Goal: Task Accomplishment & Management: Manage account settings

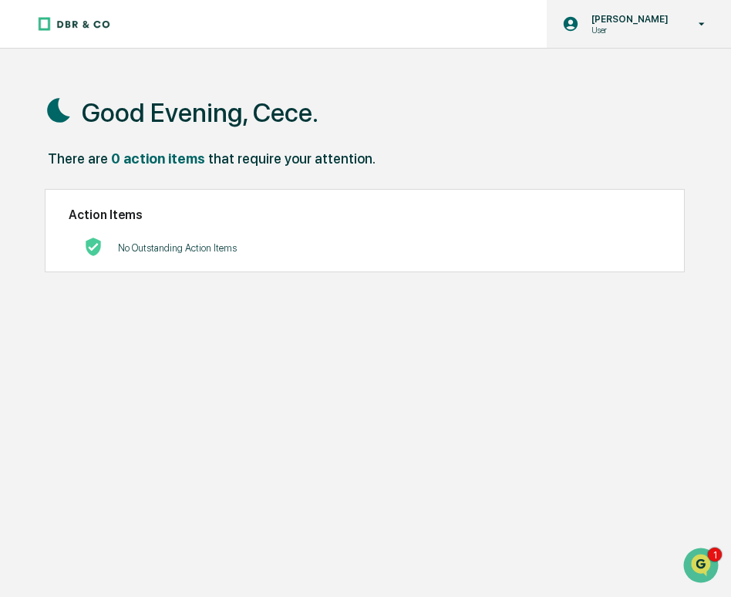
click at [646, 16] on p "[PERSON_NAME]" at bounding box center [627, 19] width 97 height 12
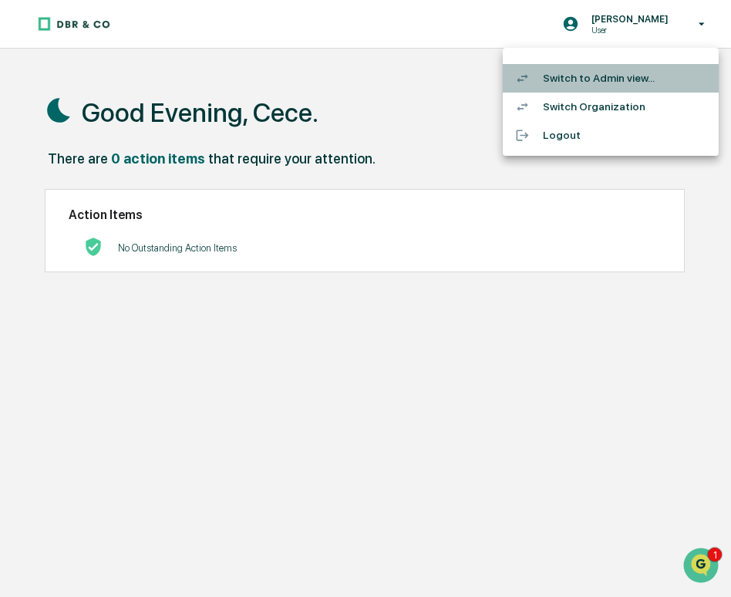
click at [611, 78] on li "Switch to Admin view..." at bounding box center [611, 78] width 216 height 29
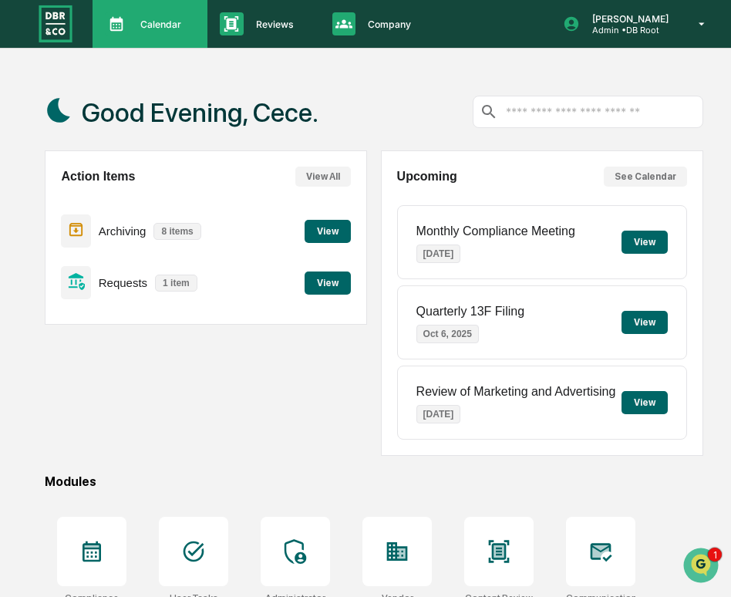
click at [118, 12] on icon at bounding box center [116, 23] width 23 height 23
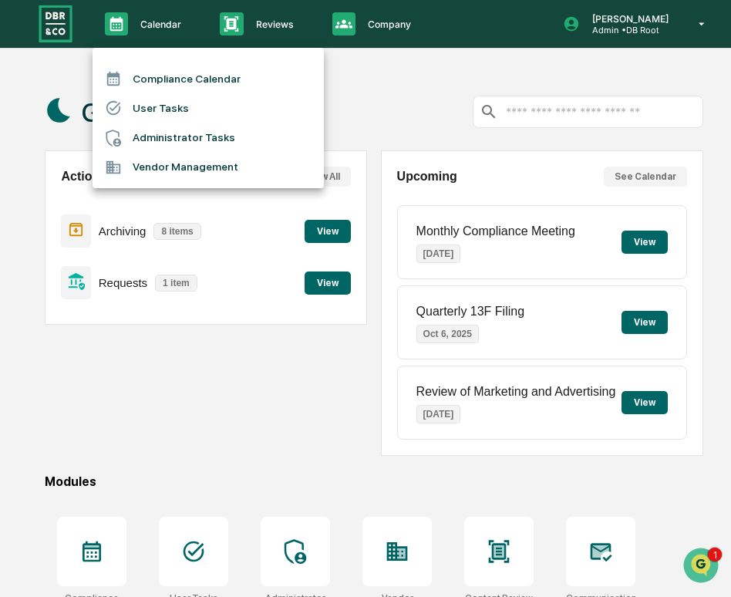
click at [156, 103] on li "User Tasks" at bounding box center [208, 107] width 231 height 29
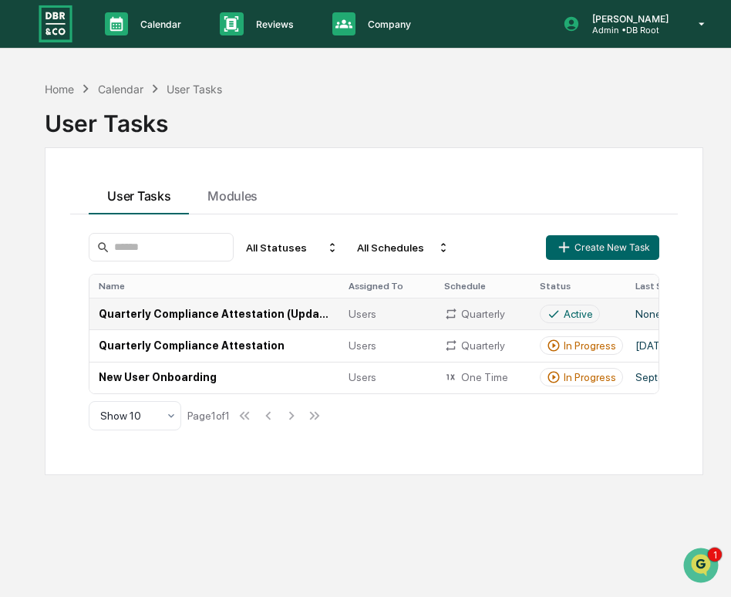
click at [308, 320] on td "Quarterly Compliance Attestation (Updated)" at bounding box center [214, 314] width 250 height 32
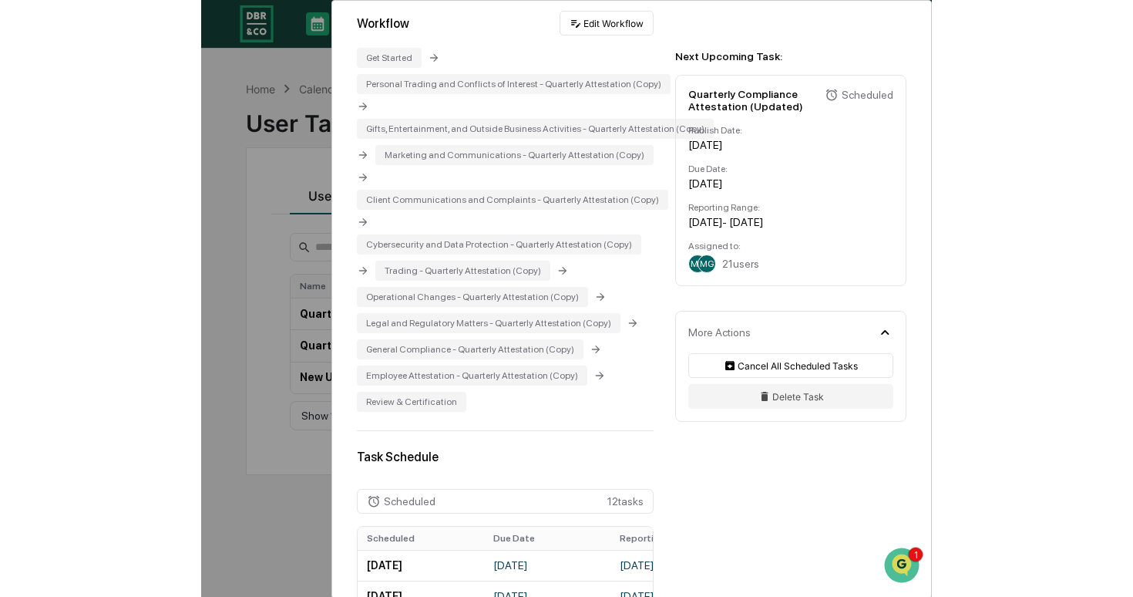
scroll to position [525, 0]
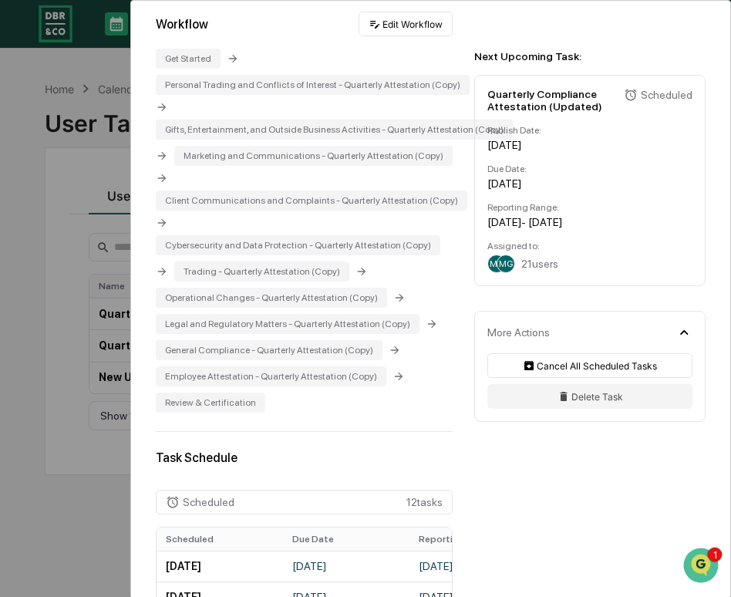
click at [66, 177] on div "User Tasks Quarterly Compliance Attestation (Updated) Quarterly Compliance Atte…" at bounding box center [365, 298] width 731 height 597
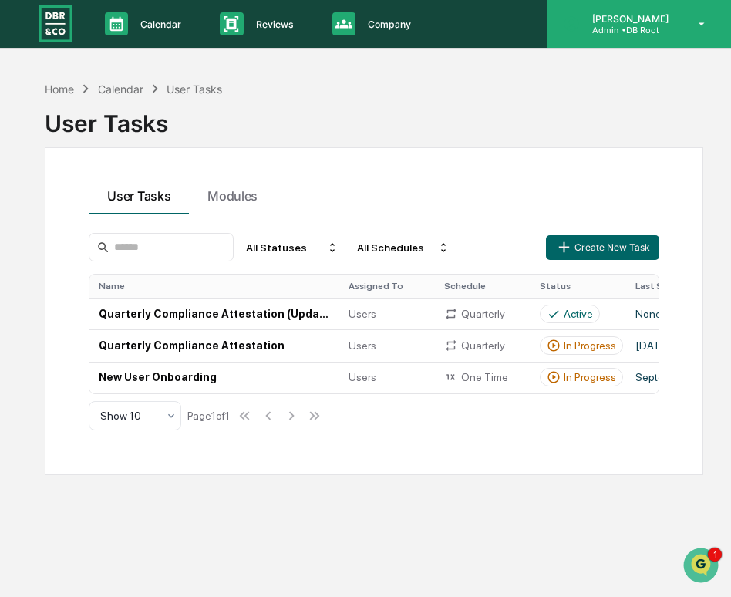
click at [672, 45] on div "[PERSON_NAME] Admin • DB Root" at bounding box center [638, 24] width 183 height 48
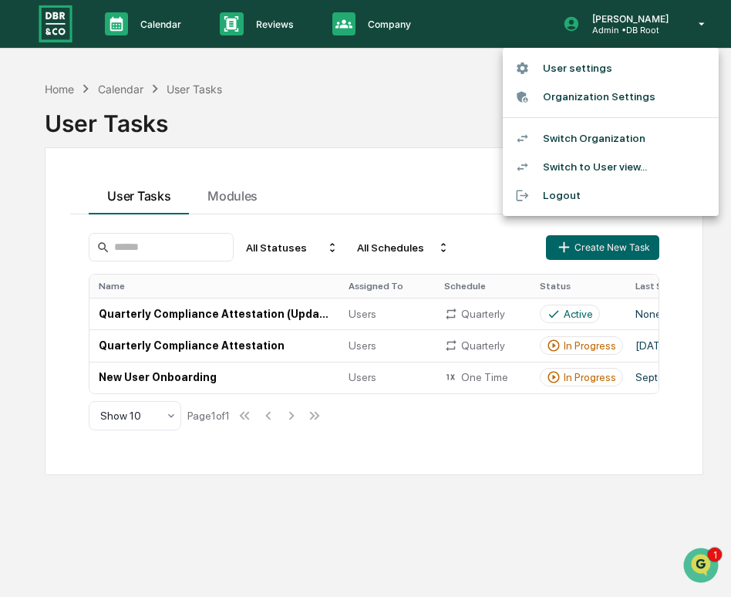
click at [220, 195] on div at bounding box center [365, 298] width 731 height 597
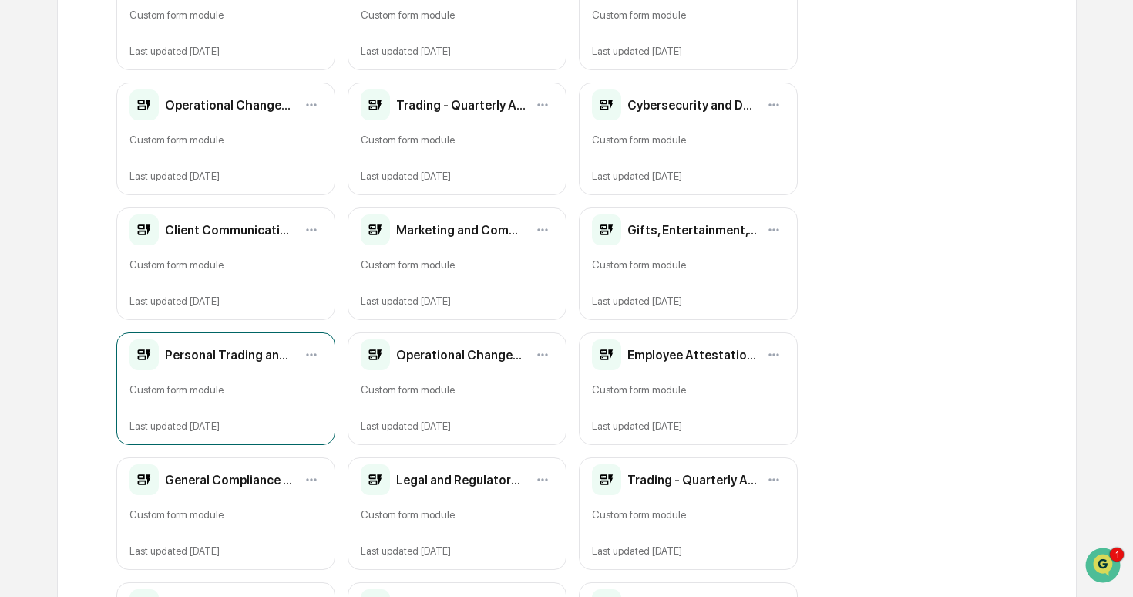
click at [227, 355] on h2 "Personal Trading and Conflicts of Interest - Quarterly Attestation (Updated)" at bounding box center [230, 355] width 130 height 15
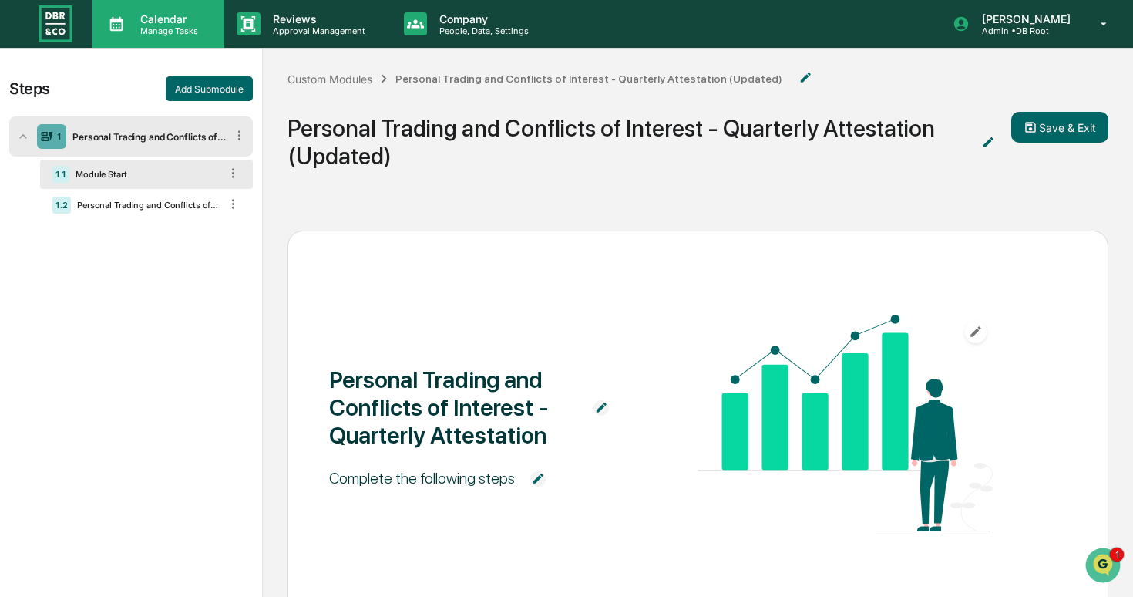
click at [162, 35] on p "Manage Tasks" at bounding box center [167, 30] width 78 height 11
click at [182, 24] on p "Calendar" at bounding box center [167, 18] width 78 height 13
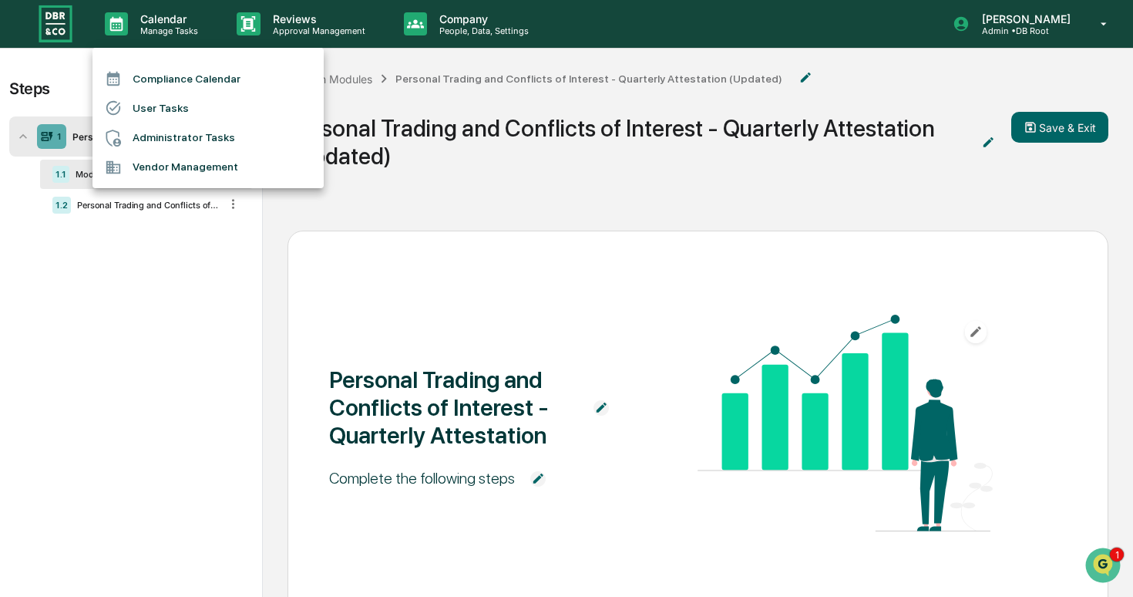
click at [188, 110] on li "User Tasks" at bounding box center [208, 107] width 231 height 29
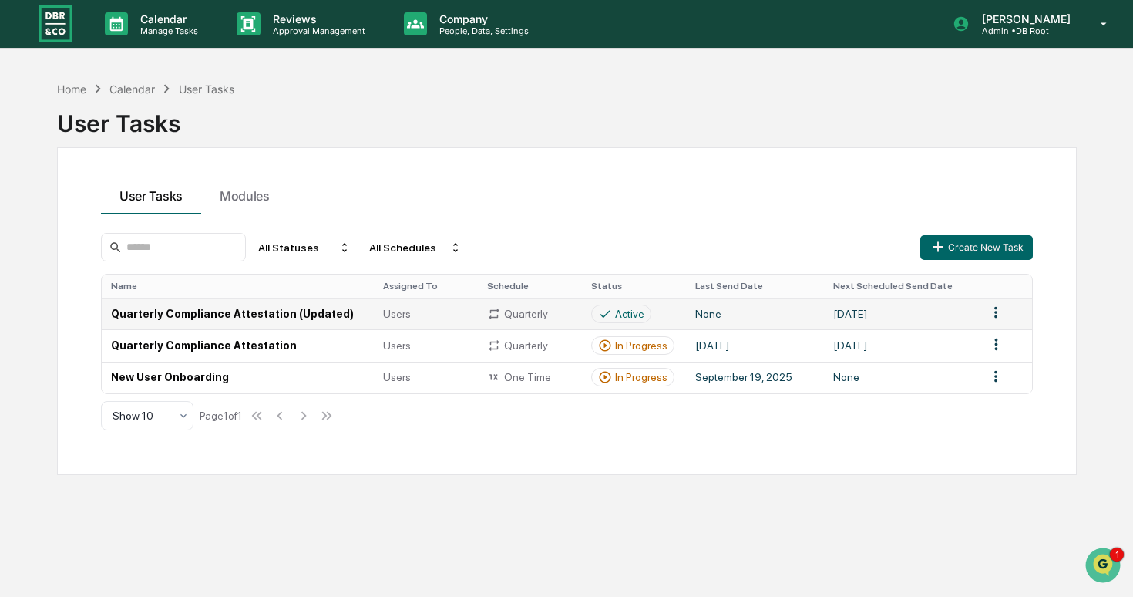
click at [268, 310] on td "Quarterly Compliance Attestation (Updated)" at bounding box center [238, 314] width 272 height 32
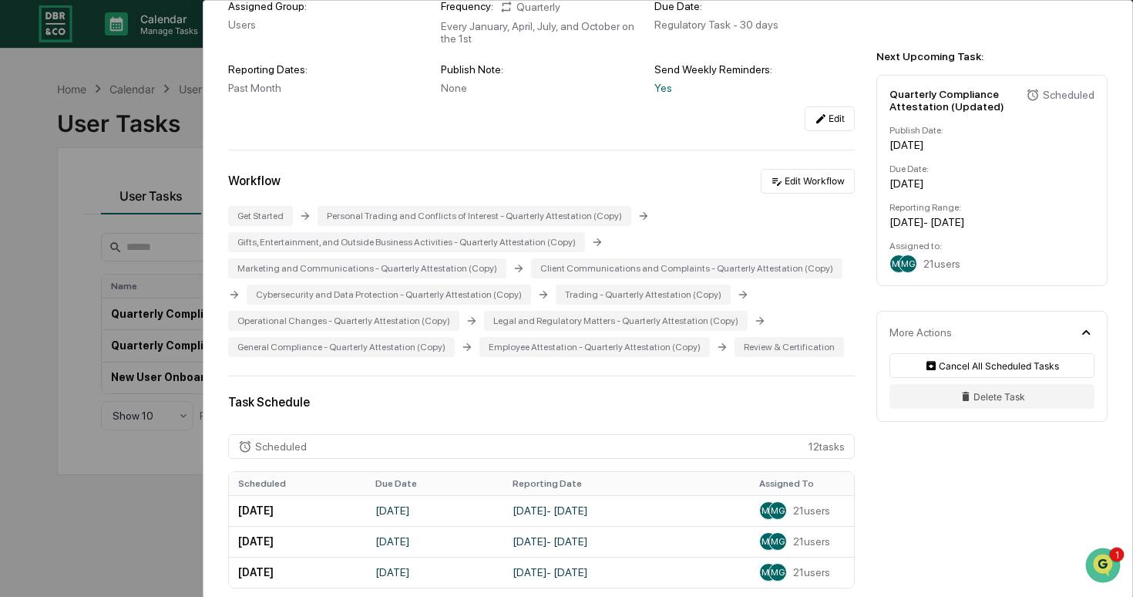
scroll to position [236, 0]
click at [160, 356] on div "User Tasks Quarterly Compliance Attestation (Updated) Quarterly Compliance Atte…" at bounding box center [566, 298] width 1133 height 597
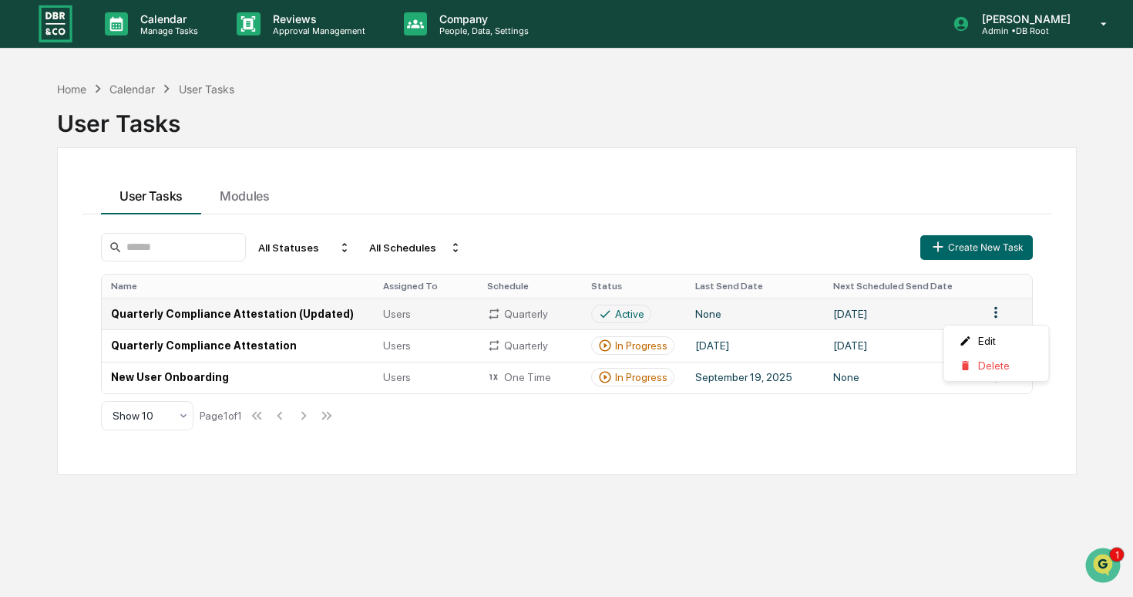
click at [730, 311] on html "Calendar Manage Tasks Reviews Approval Management Company People, Data, Setting…" at bounding box center [566, 298] width 1133 height 597
click at [730, 313] on html "Calendar Manage Tasks Reviews Approval Management Company People, Data, Setting…" at bounding box center [566, 298] width 1133 height 597
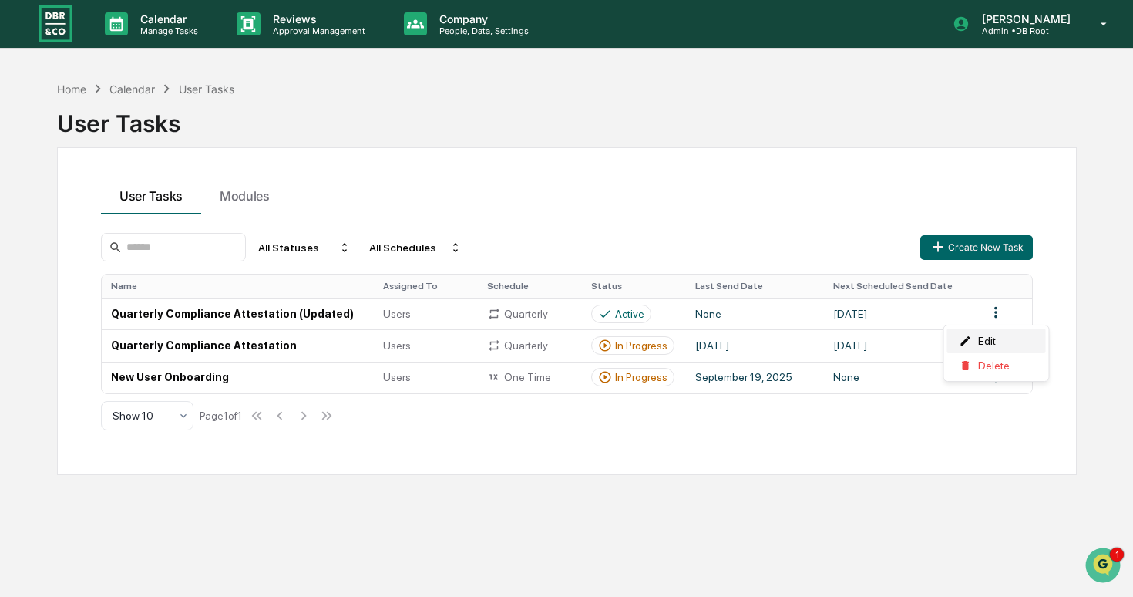
click at [730, 331] on div "Edit" at bounding box center [996, 340] width 99 height 25
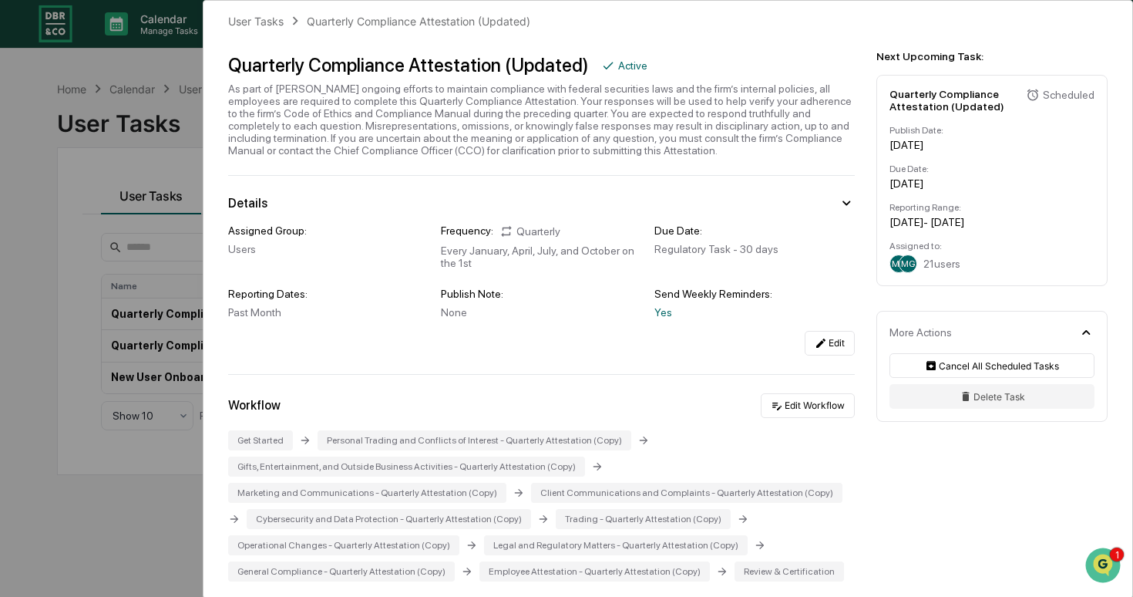
scroll to position [15, 0]
click at [730, 346] on icon at bounding box center [820, 341] width 9 height 9
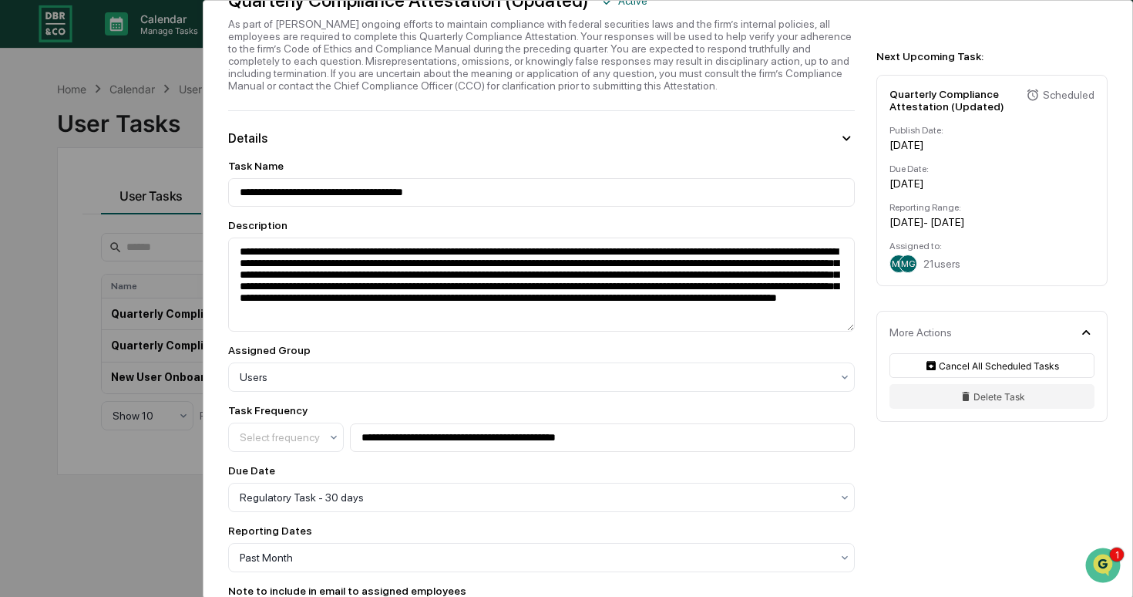
scroll to position [121, 0]
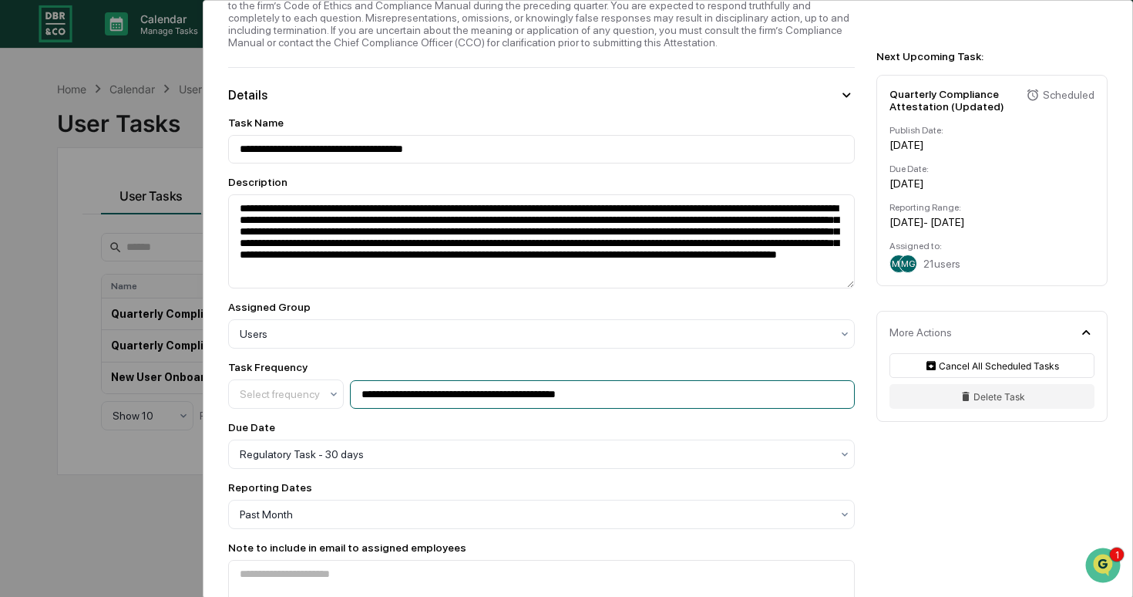
click at [587, 409] on input "**********" at bounding box center [602, 394] width 505 height 29
drag, startPoint x: 627, startPoint y: 414, endPoint x: 585, endPoint y: 415, distance: 41.6
click at [585, 409] on input "**********" at bounding box center [602, 394] width 505 height 29
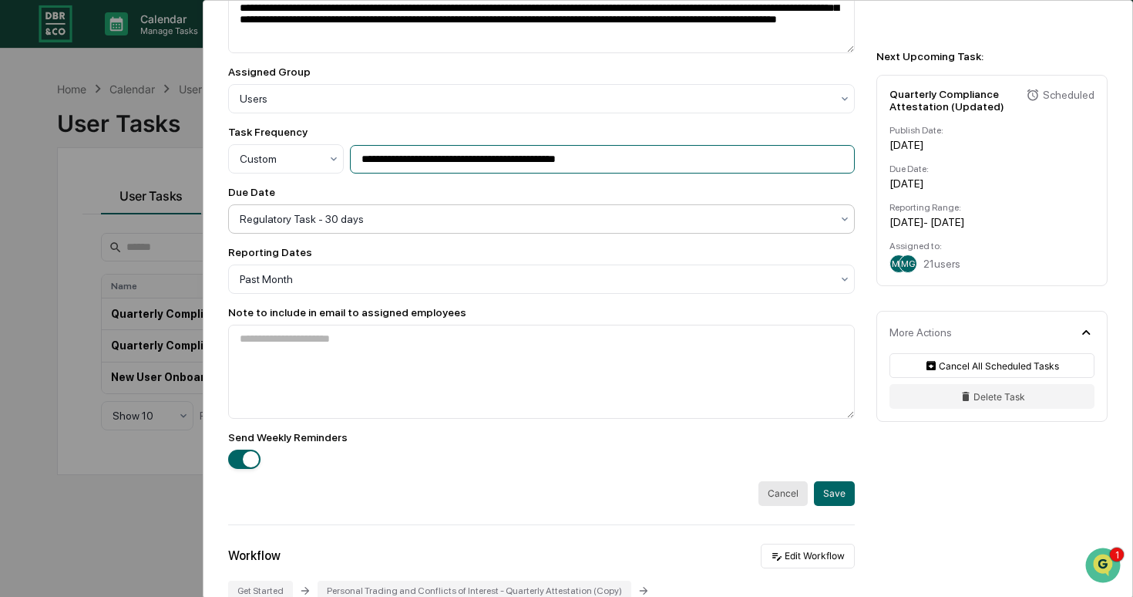
scroll to position [336, 0]
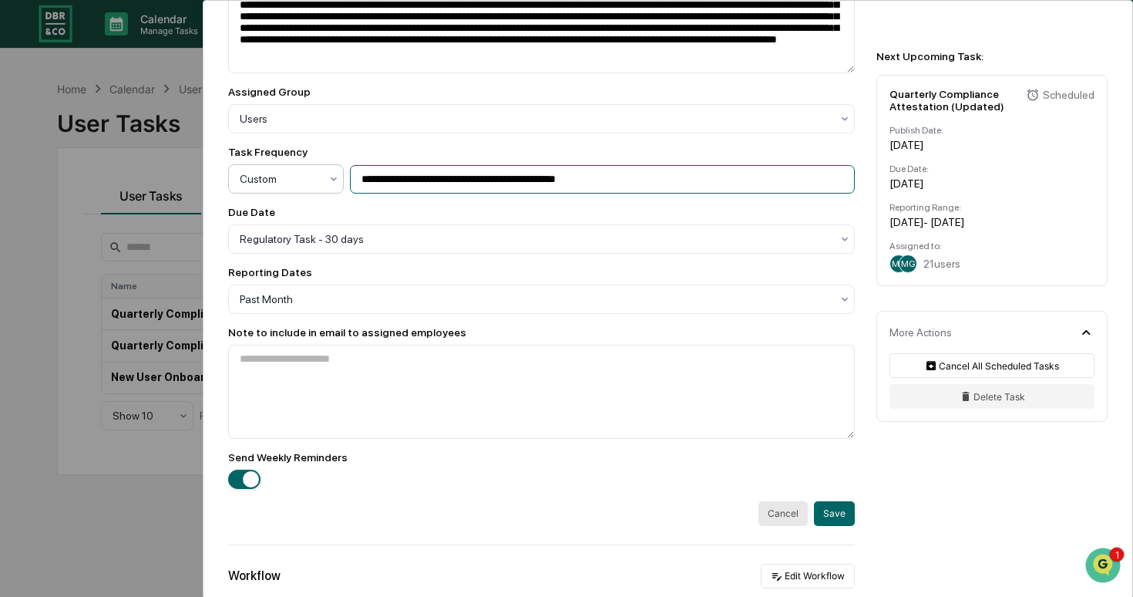
type input "**********"
click at [311, 183] on div "Custom" at bounding box center [280, 179] width 96 height 22
click at [321, 190] on div "Custom" at bounding box center [280, 179] width 96 height 22
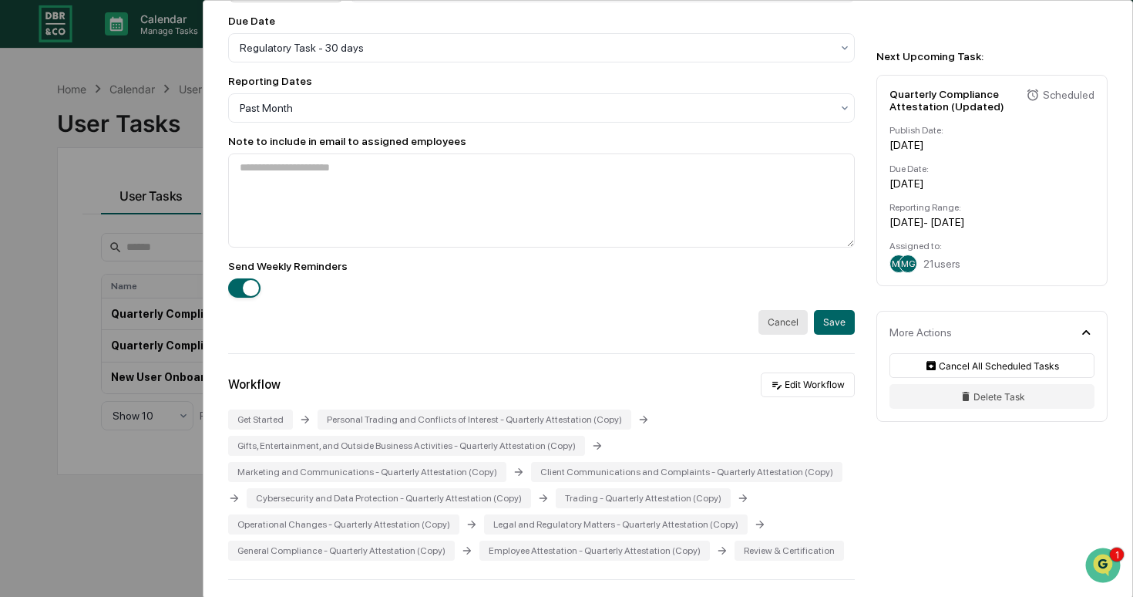
scroll to position [550, 0]
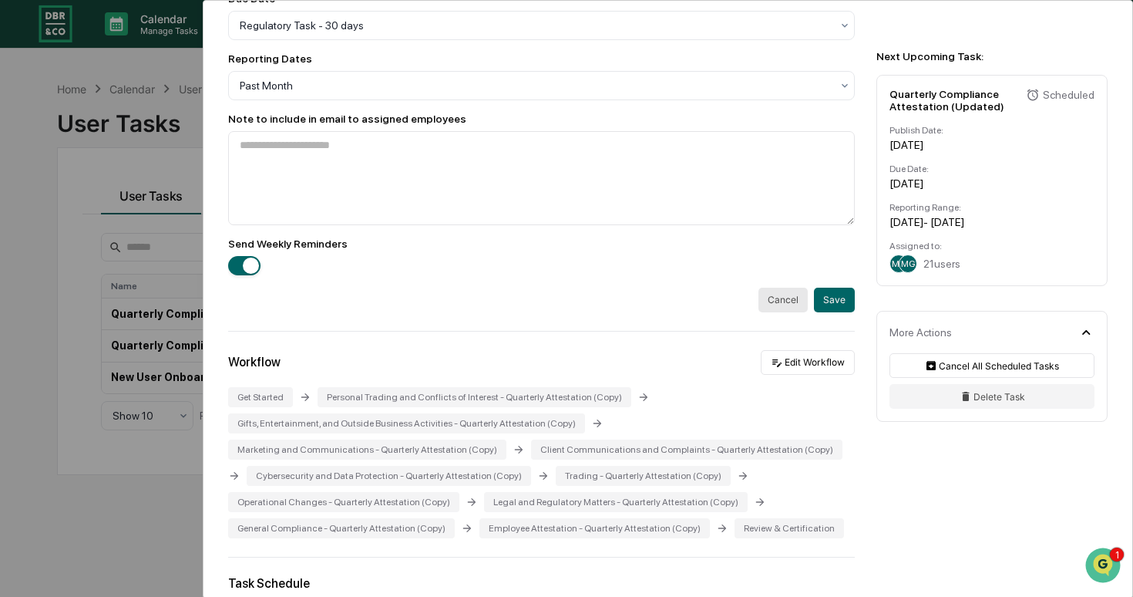
click at [730, 312] on button "Cancel" at bounding box center [783, 300] width 49 height 25
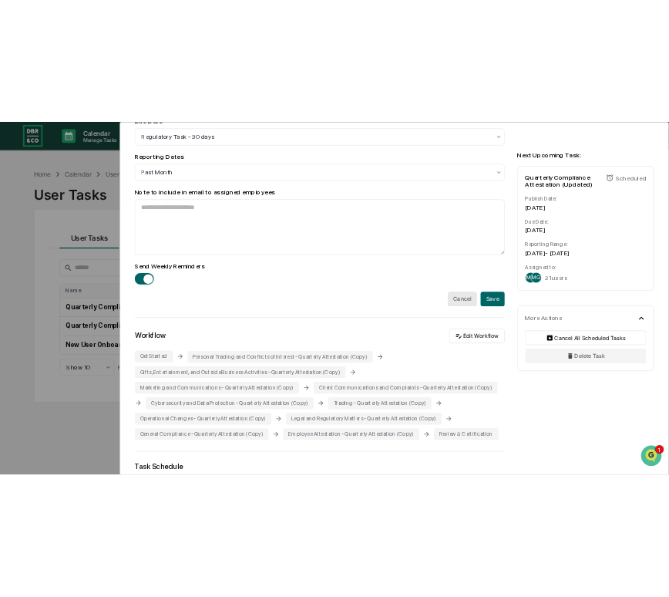
scroll to position [54, 0]
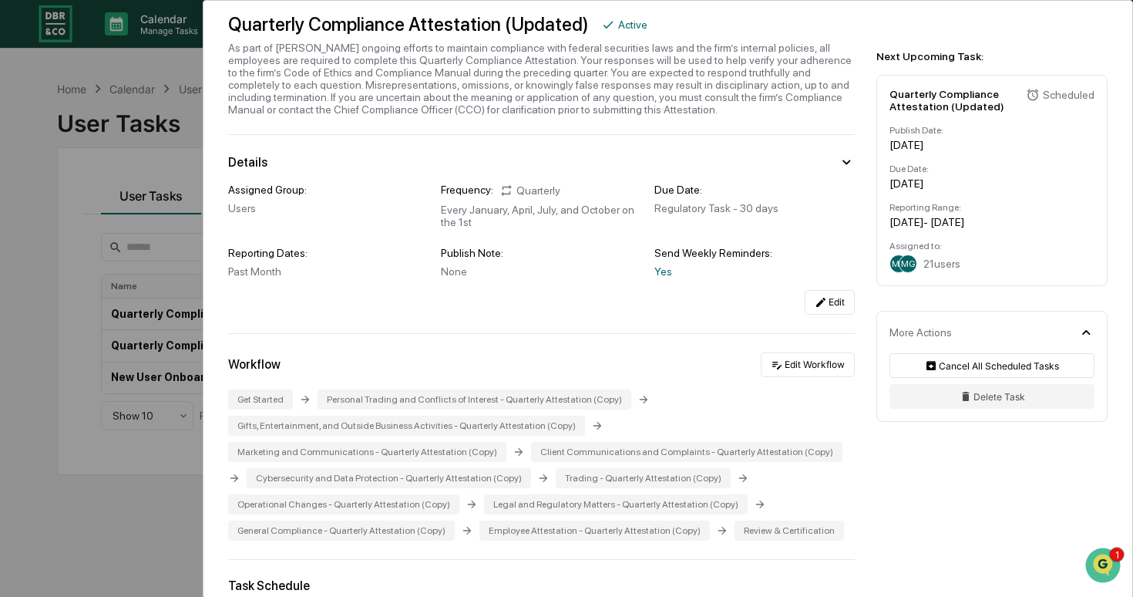
click at [131, 283] on div "User Tasks Quarterly Compliance Attestation (Updated) Quarterly Compliance Atte…" at bounding box center [566, 298] width 1133 height 597
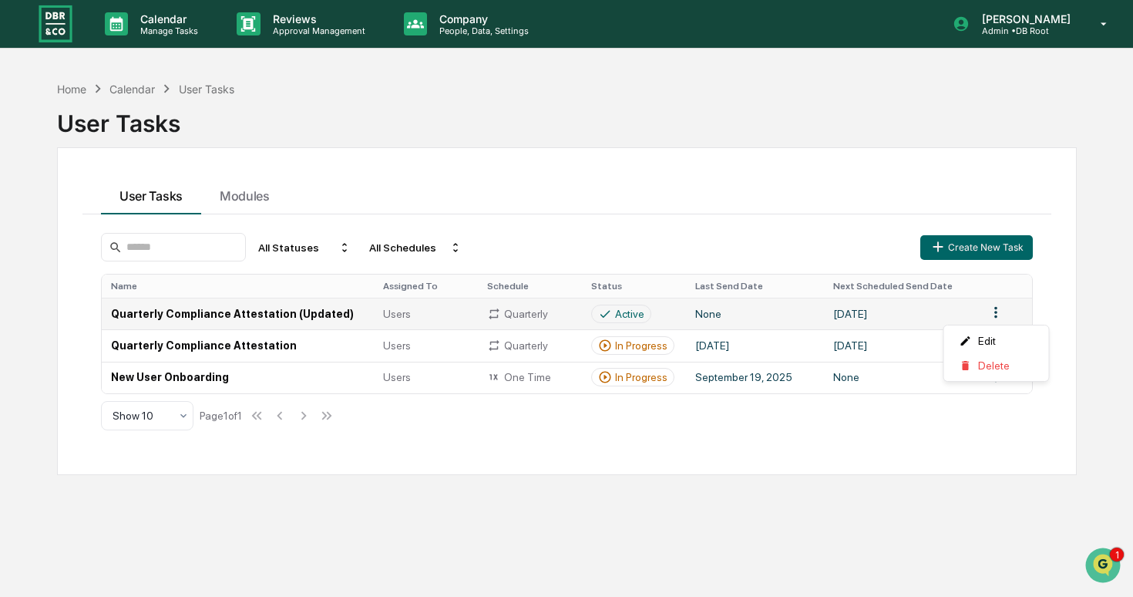
click at [730, 314] on html "Calendar Manage Tasks Reviews Approval Management Company People, Data, Setting…" at bounding box center [566, 298] width 1133 height 597
click at [730, 366] on div "Delete" at bounding box center [996, 365] width 99 height 25
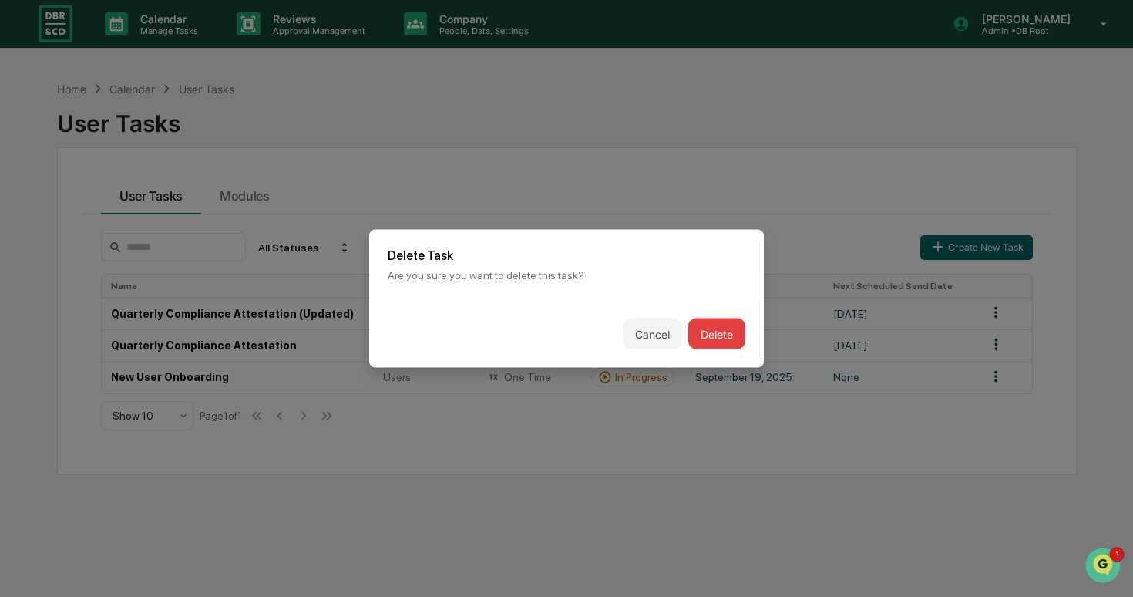
click at [702, 335] on button "Delete" at bounding box center [716, 333] width 57 height 31
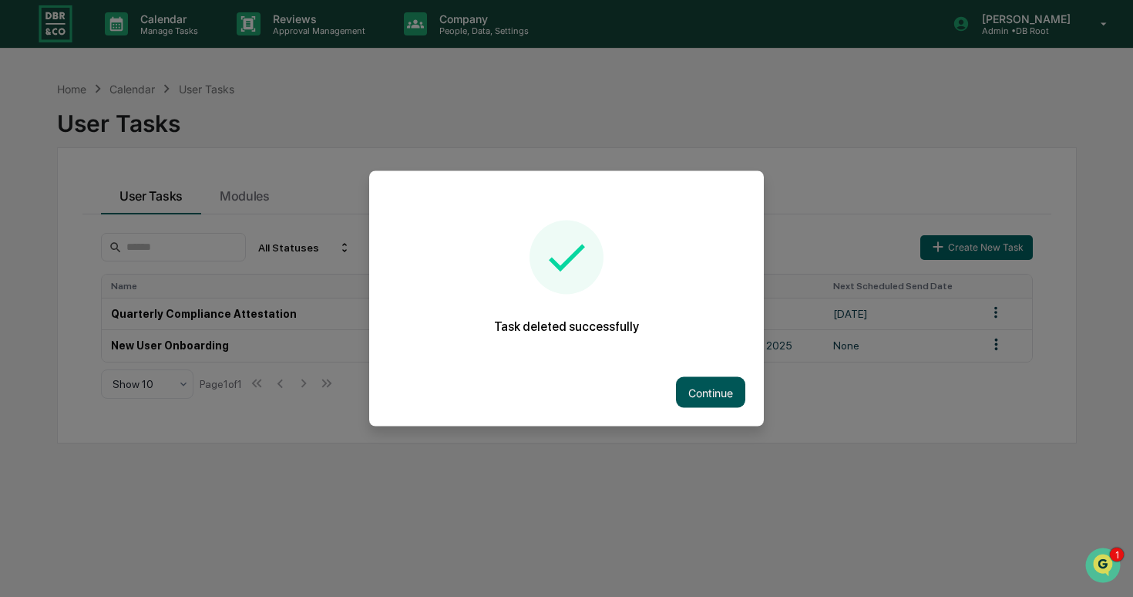
click at [708, 385] on button "Continue" at bounding box center [710, 392] width 69 height 31
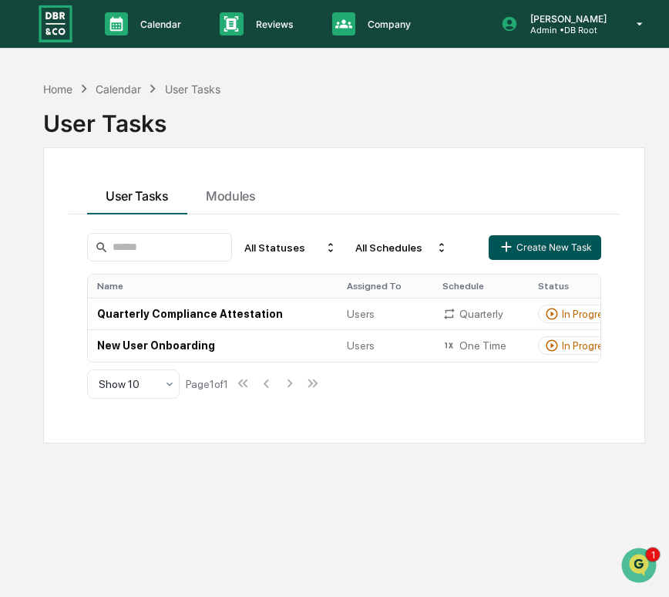
click at [536, 244] on button "Create New Task" at bounding box center [545, 247] width 113 height 25
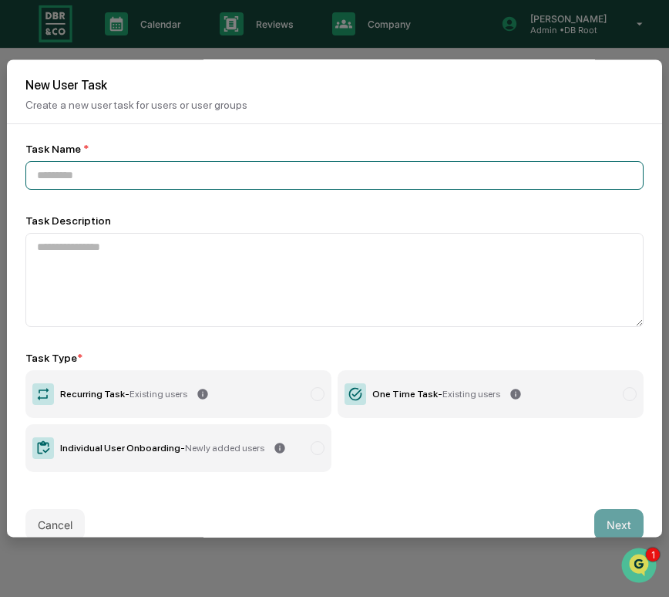
paste input "**********"
click at [226, 180] on input "**********" at bounding box center [334, 175] width 618 height 29
paste input "**********"
drag, startPoint x: 277, startPoint y: 188, endPoint x: 195, endPoint y: 185, distance: 81.8
click at [195, 185] on input "**********" at bounding box center [334, 175] width 618 height 29
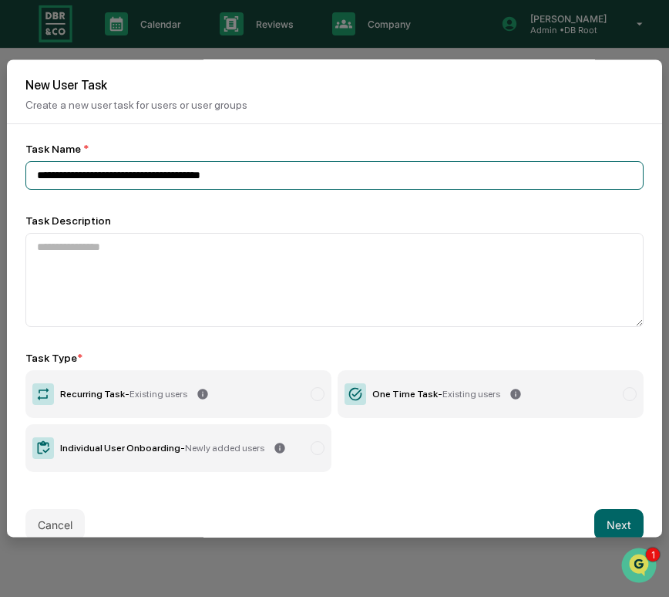
drag, startPoint x: 198, startPoint y: 180, endPoint x: 256, endPoint y: 179, distance: 57.8
click at [256, 179] on input "**********" at bounding box center [334, 175] width 618 height 29
type input "**********"
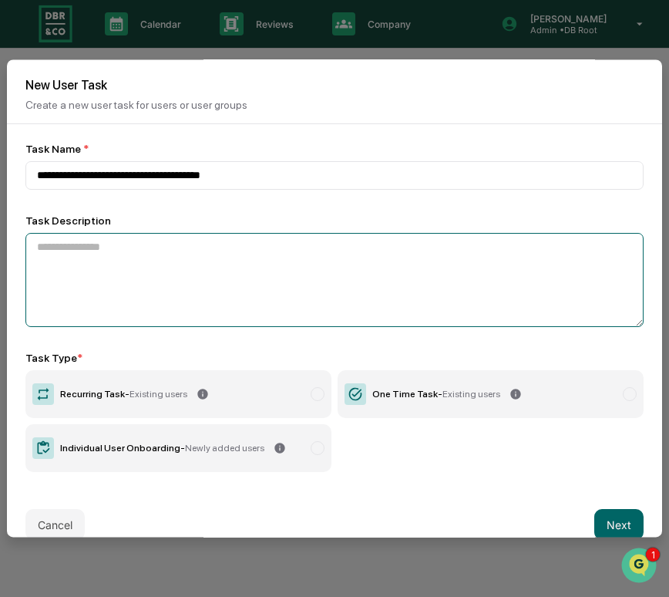
click at [200, 260] on textarea at bounding box center [334, 280] width 618 height 94
paste textarea "**********"
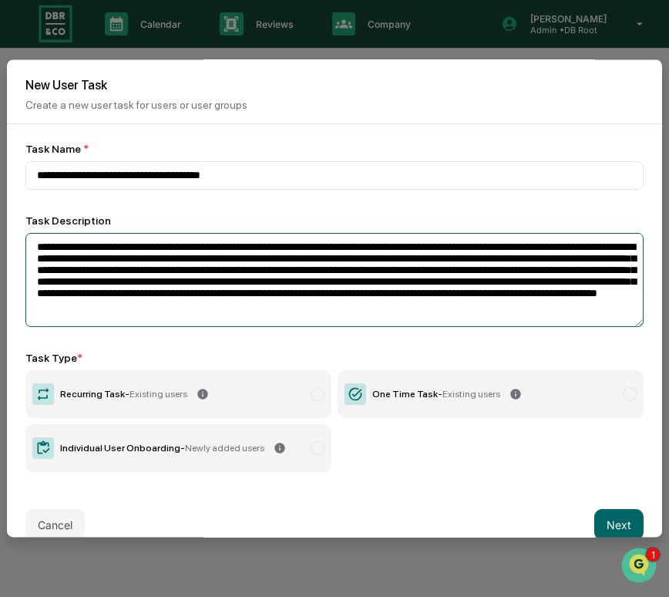
drag, startPoint x: 161, startPoint y: 251, endPoint x: 90, endPoint y: 254, distance: 71.0
click at [90, 254] on textarea "**********" at bounding box center [334, 280] width 618 height 94
paste textarea
type textarea "**********"
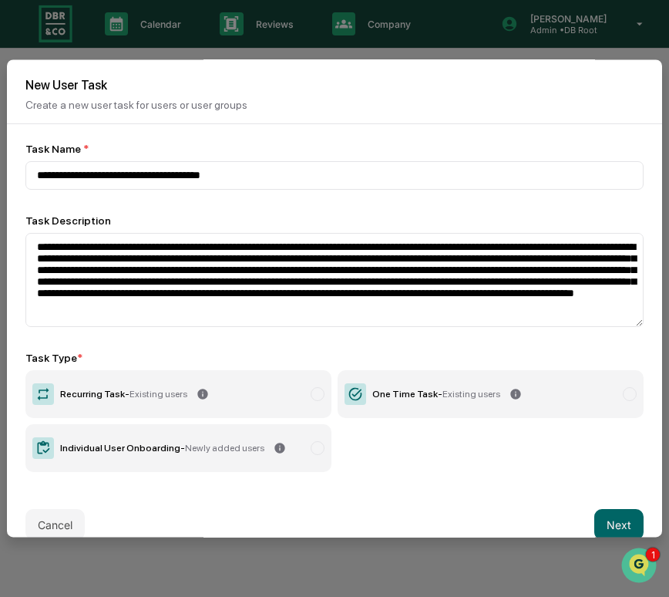
click at [402, 382] on label "One Time Task - Existing users" at bounding box center [491, 394] width 306 height 48
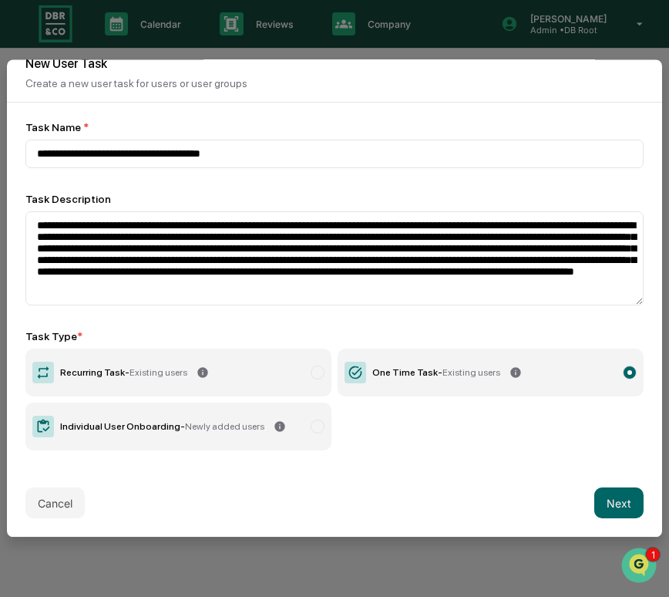
scroll to position [24, 0]
click at [613, 497] on button "Next" at bounding box center [618, 502] width 49 height 31
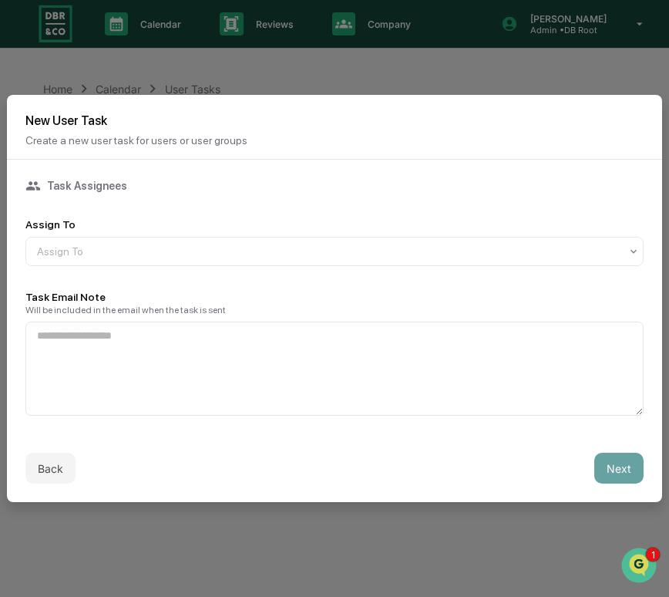
scroll to position [0, 0]
click at [294, 244] on div at bounding box center [328, 251] width 583 height 15
click at [282, 271] on div "Users" at bounding box center [334, 288] width 617 height 37
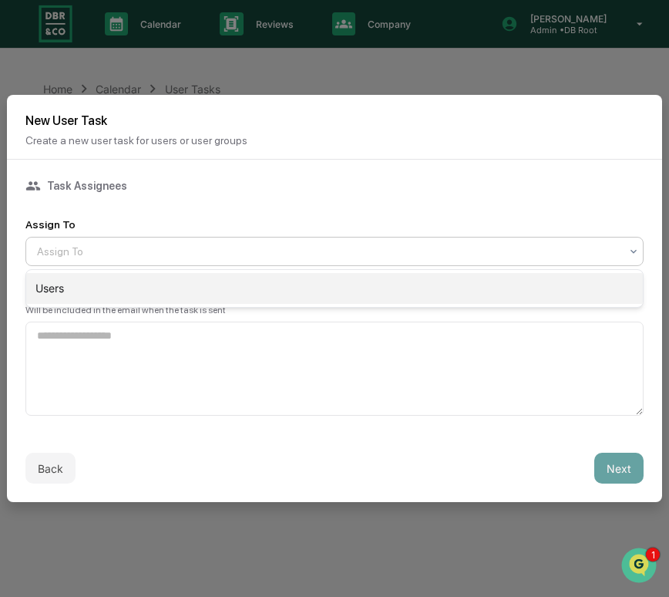
click at [282, 281] on div "Users" at bounding box center [334, 288] width 617 height 31
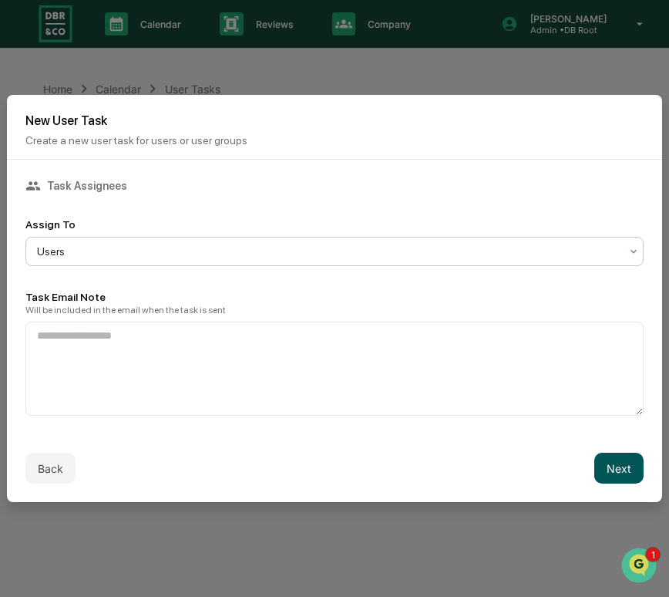
click at [604, 465] on button "Next" at bounding box center [618, 467] width 49 height 31
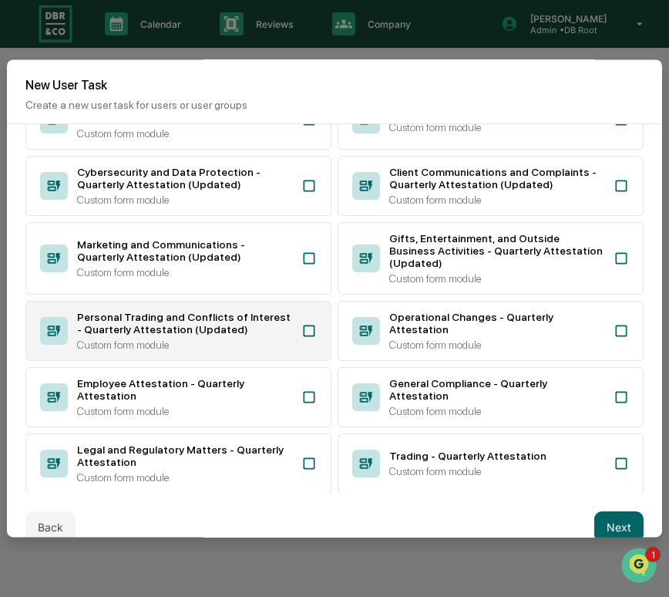
scroll to position [375, 0]
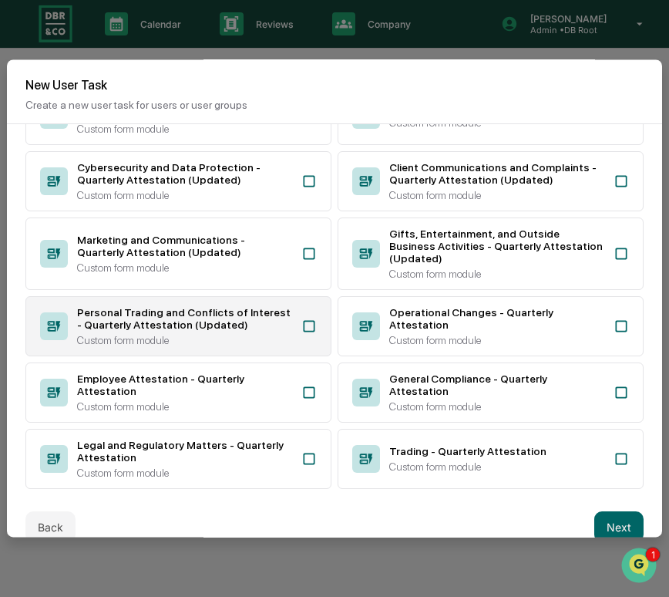
click at [295, 352] on div "Personal Trading and Conflicts of Interest - Quarterly Attestation (Updated) Cu…" at bounding box center [178, 326] width 306 height 60
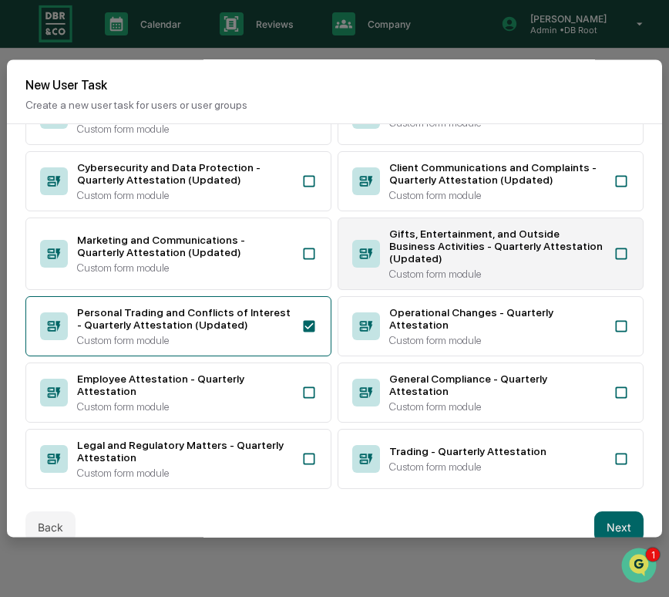
click at [432, 264] on div "Gifts, Entertainment, and Outside Business Activities - Quarterly Attestation (…" at bounding box center [496, 245] width 215 height 37
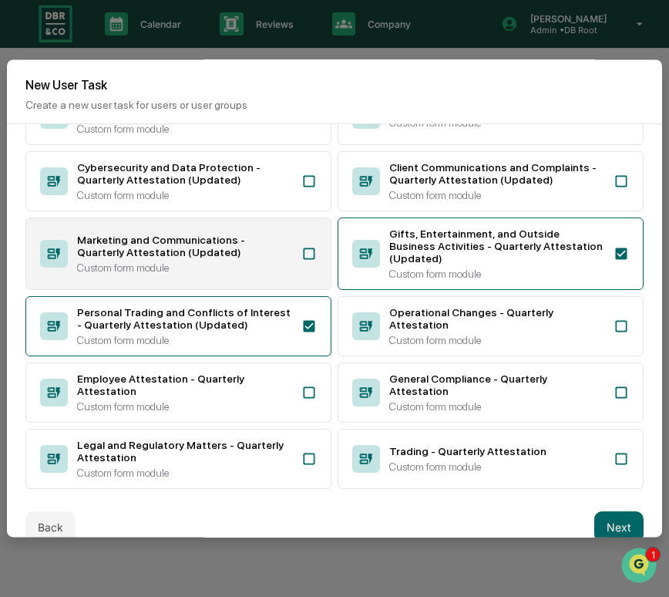
click at [267, 258] on div "Marketing and Communications - Quarterly Attestation (Updated)" at bounding box center [184, 246] width 215 height 25
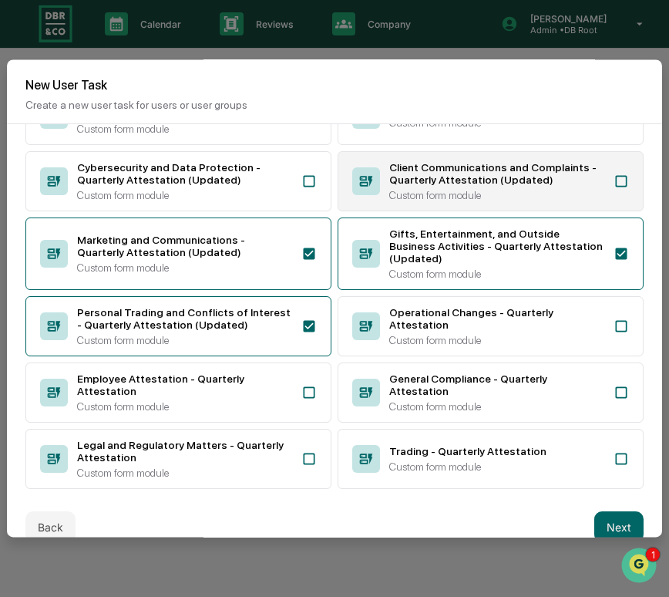
click at [401, 186] on div "Client Communications and Complaints - Quarterly Attestation (Updated)" at bounding box center [496, 173] width 215 height 25
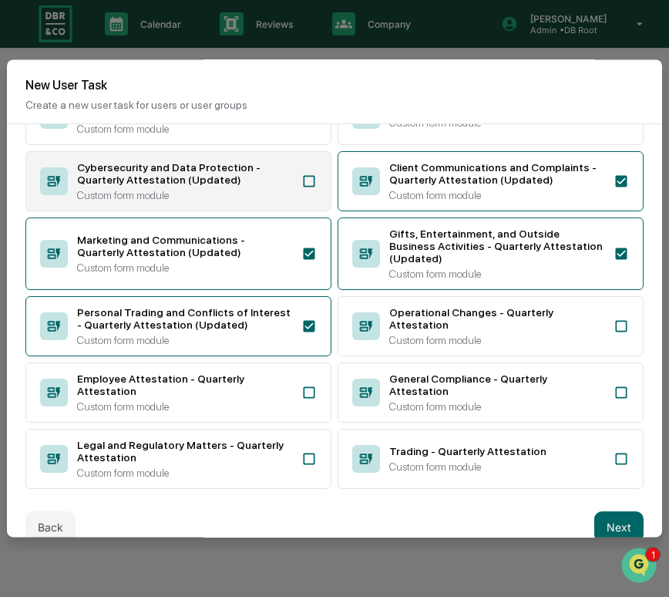
click at [253, 201] on div "Custom form module" at bounding box center [184, 195] width 215 height 12
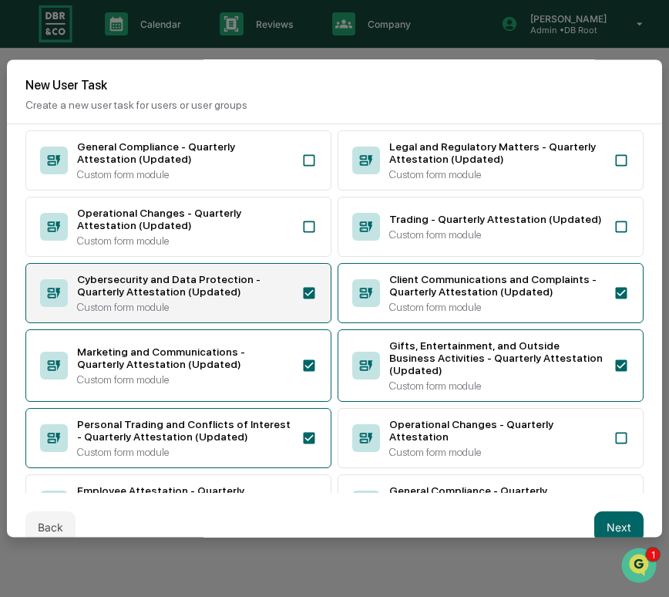
scroll to position [260, 0]
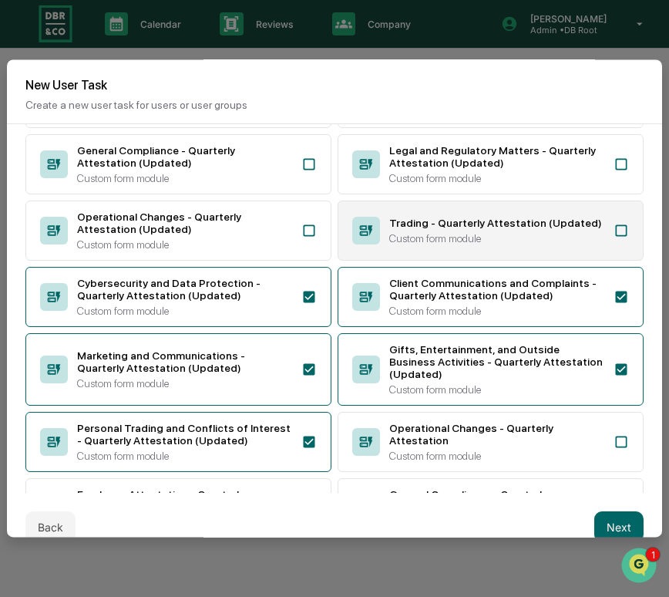
click at [406, 234] on div "Trading - Quarterly Attestation (Updated) Custom form module" at bounding box center [491, 230] width 306 height 60
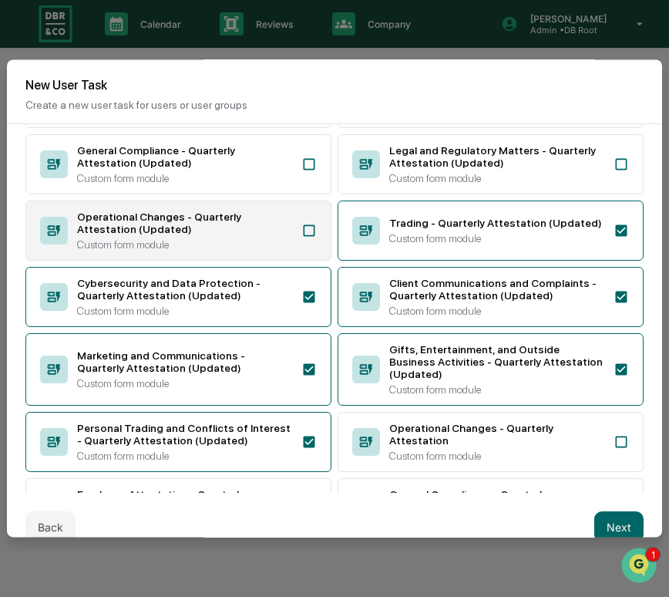
click at [279, 235] on div "Operational Changes - Quarterly Attestation (Updated)" at bounding box center [184, 222] width 215 height 25
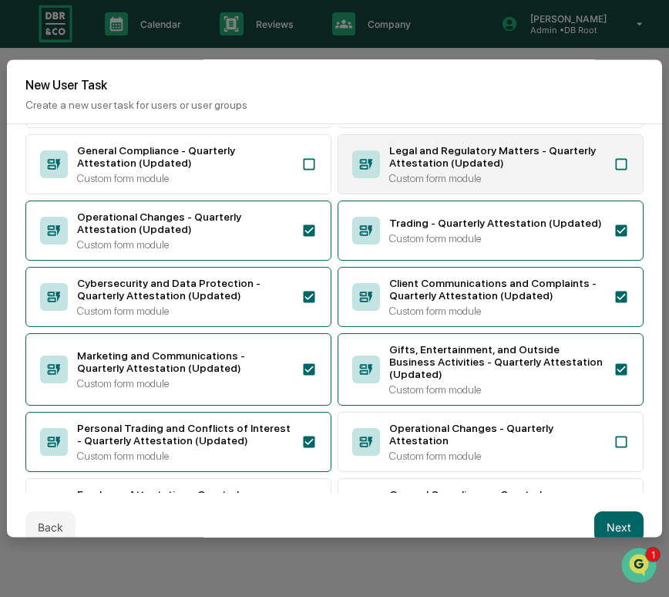
click at [392, 169] on div "Legal and Regulatory Matters - Quarterly Attestation (Updated)" at bounding box center [496, 156] width 215 height 25
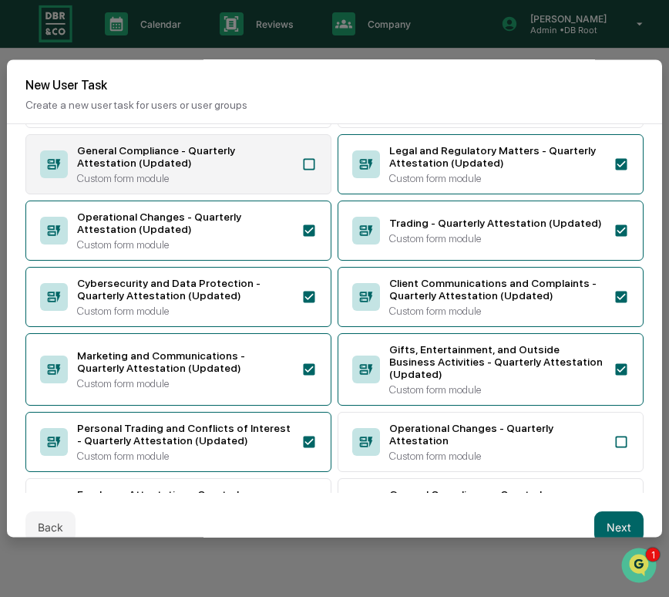
click at [266, 169] on div "General Compliance - Quarterly Attestation (Updated)" at bounding box center [184, 156] width 215 height 25
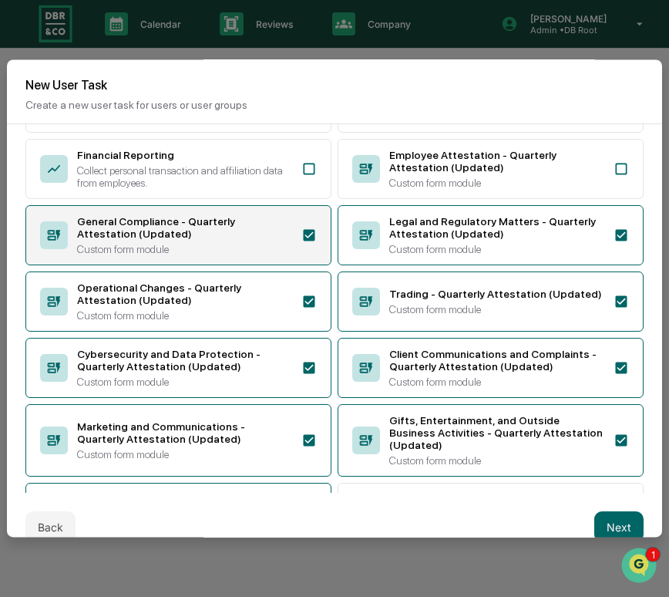
scroll to position [186, 0]
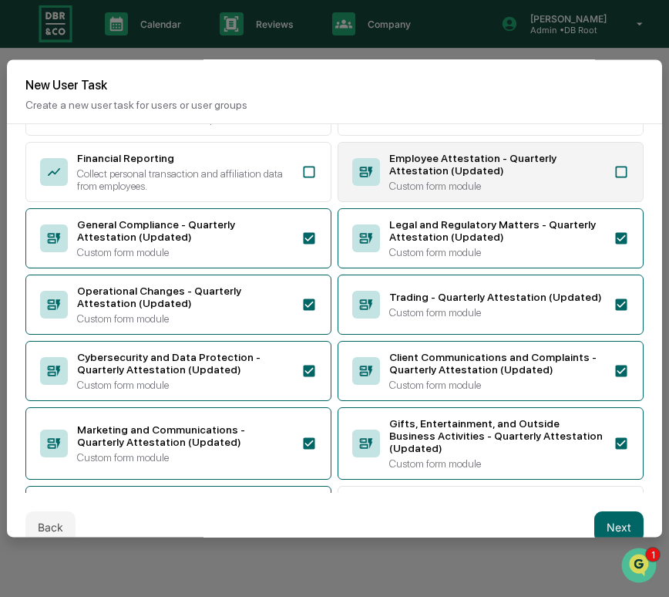
click at [387, 183] on div "Employee Attestation - Quarterly Attestation (Updated) Custom form module" at bounding box center [491, 172] width 306 height 60
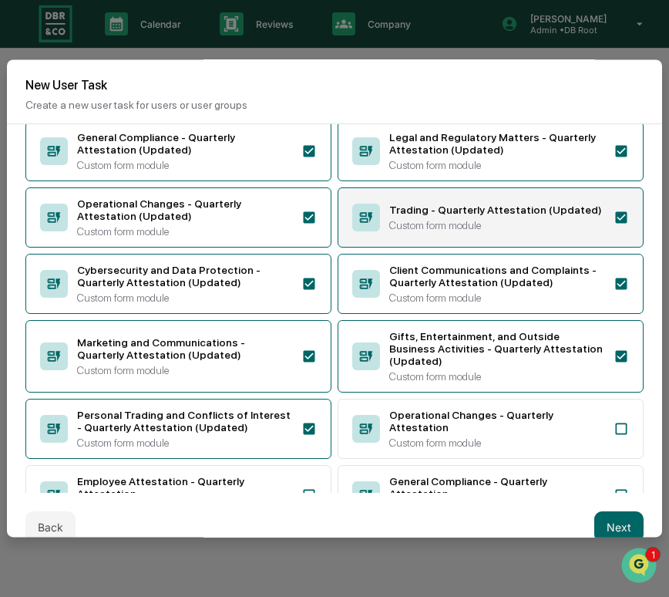
scroll to position [311, 0]
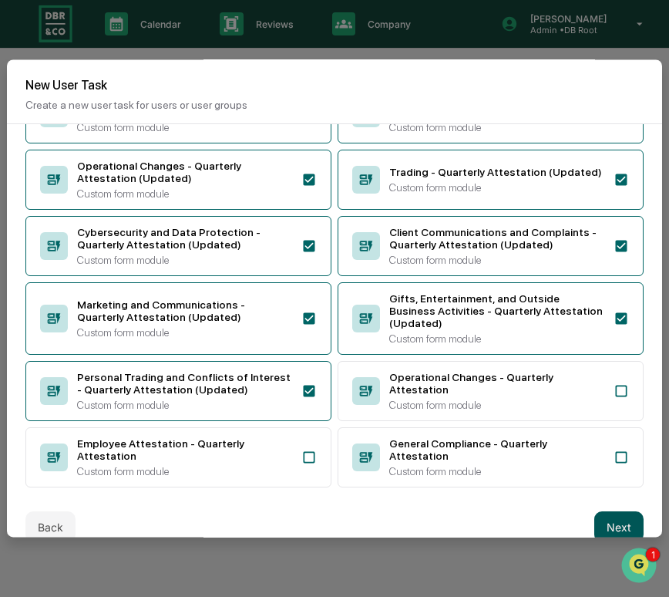
click at [606, 522] on button "Next" at bounding box center [618, 526] width 49 height 31
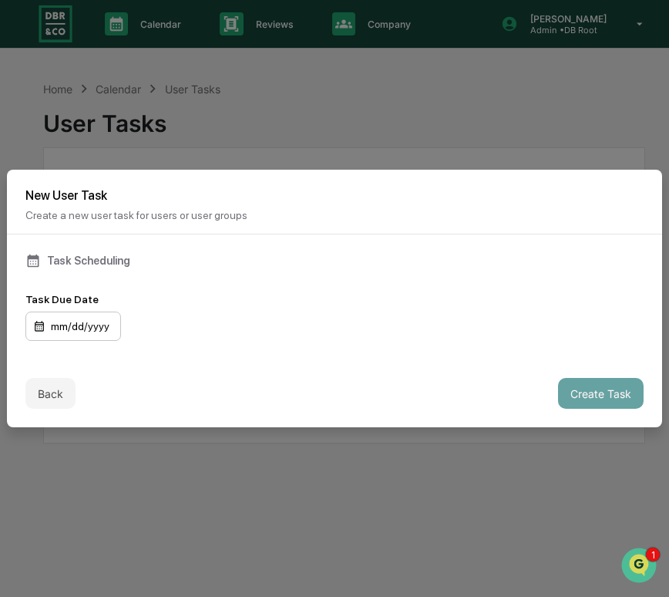
click at [81, 334] on div "mm/dd/yyyy" at bounding box center [73, 325] width 96 height 29
click at [571, 395] on button "Create Task" at bounding box center [601, 393] width 86 height 31
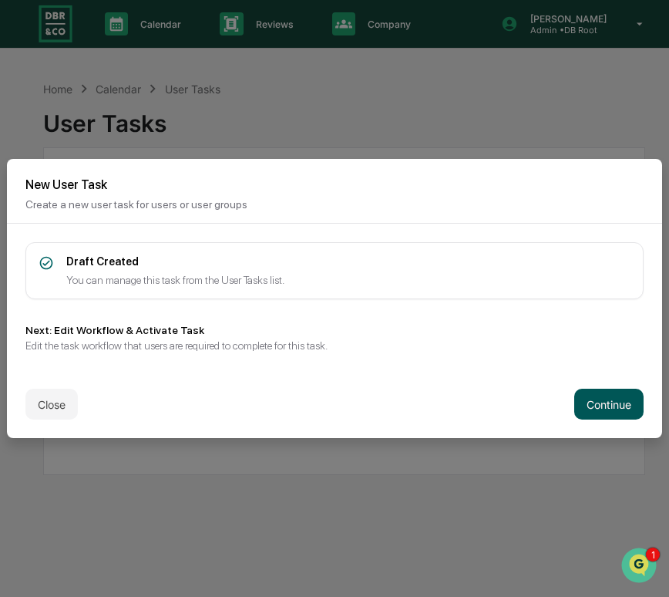
click at [588, 402] on button "Continue" at bounding box center [608, 404] width 69 height 31
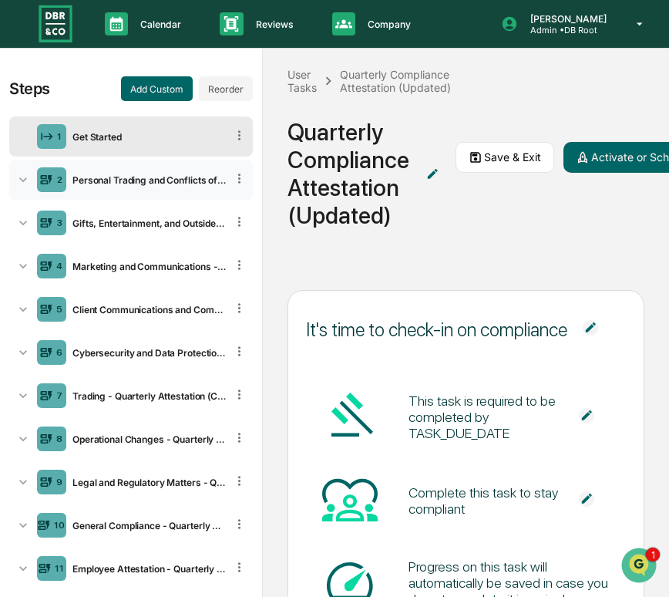
click at [136, 185] on div "Personal Trading and Conflicts of Interest - Quarterly Attestation (Copy)" at bounding box center [146, 180] width 160 height 12
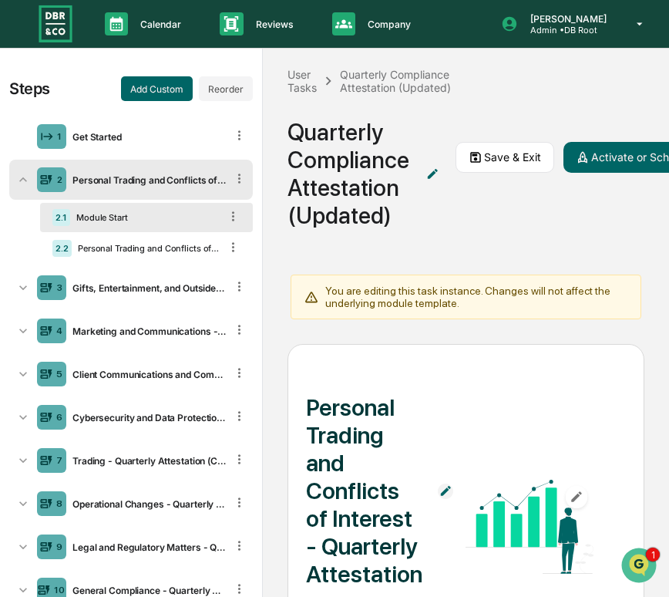
scroll to position [180, 0]
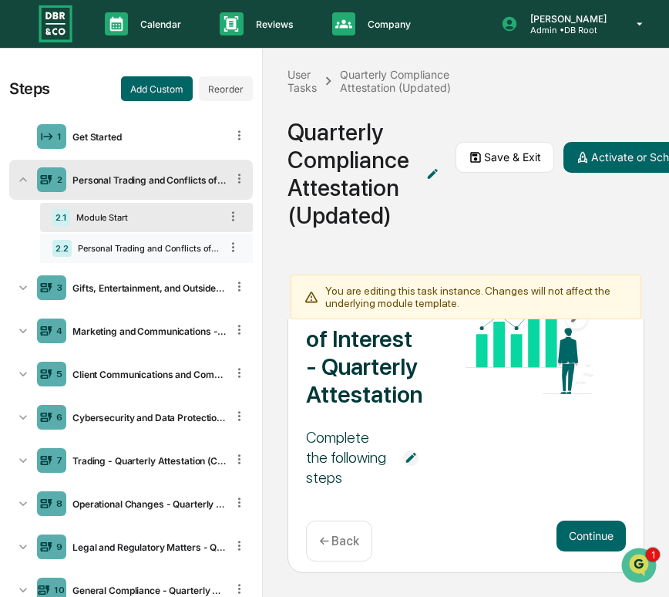
click at [96, 249] on div "Personal Trading and Conflicts of Interest - Quarterly Attestation" at bounding box center [146, 248] width 148 height 11
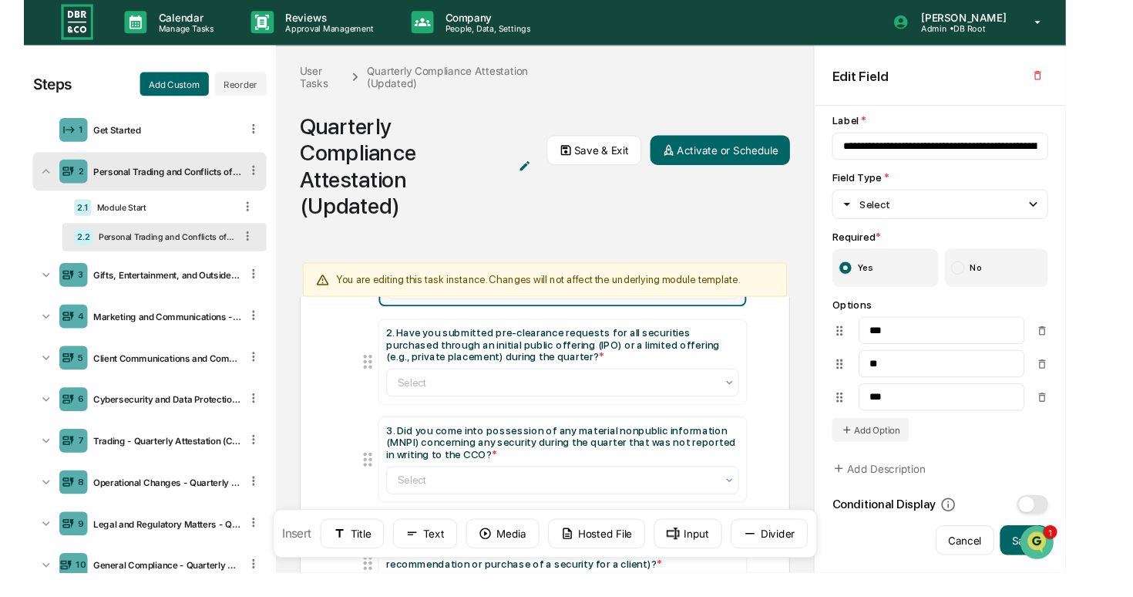
scroll to position [150, 0]
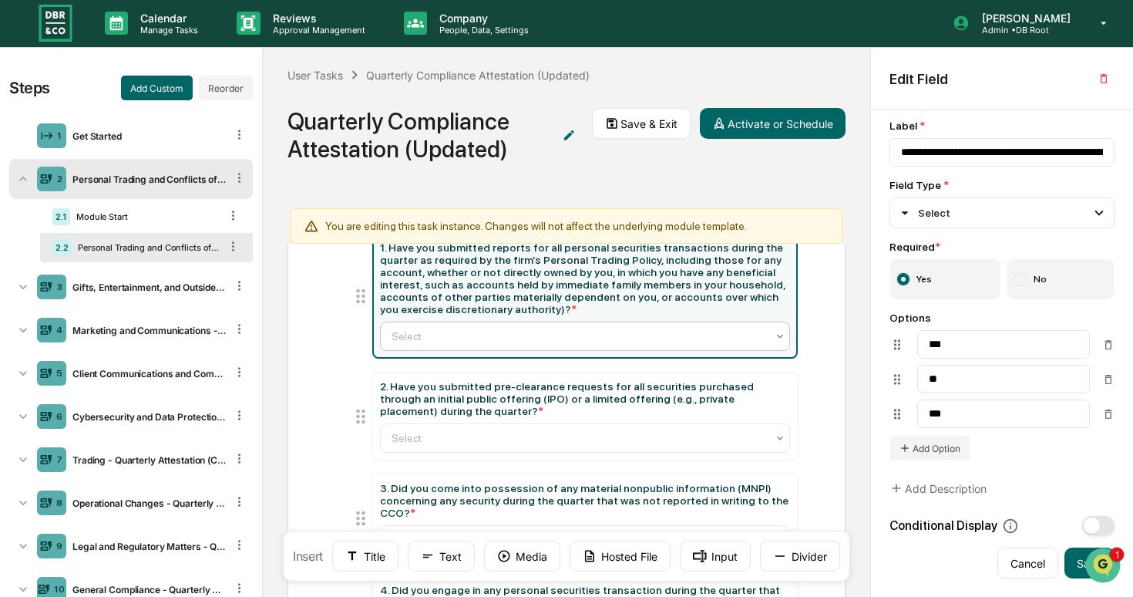
click at [493, 336] on div at bounding box center [579, 335] width 375 height 15
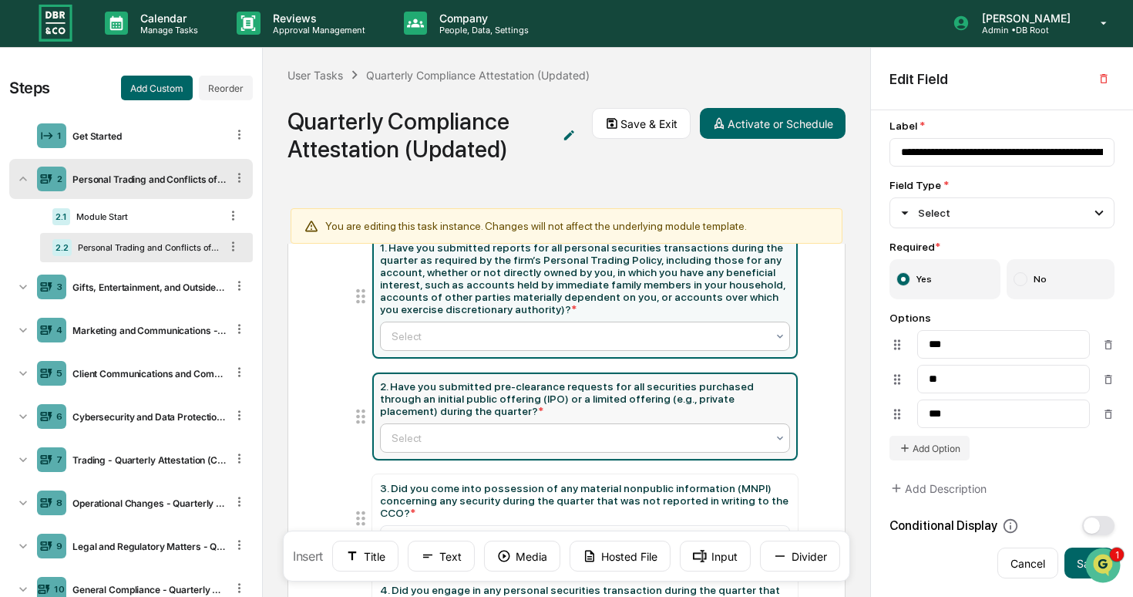
click at [515, 449] on div "Select" at bounding box center [585, 437] width 410 height 29
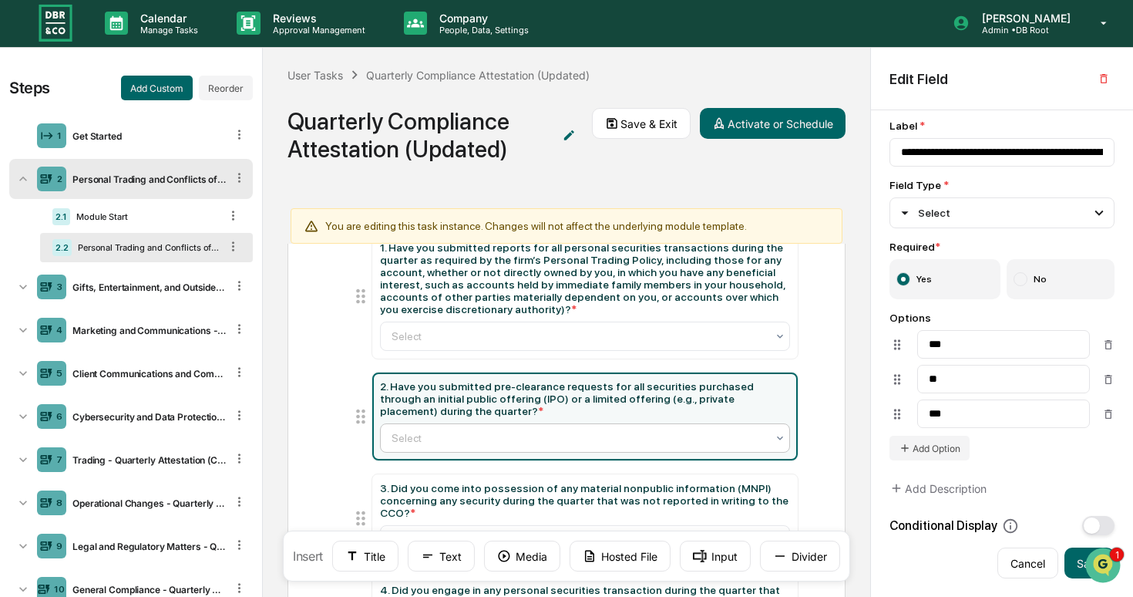
click at [515, 449] on div "Select" at bounding box center [585, 437] width 410 height 29
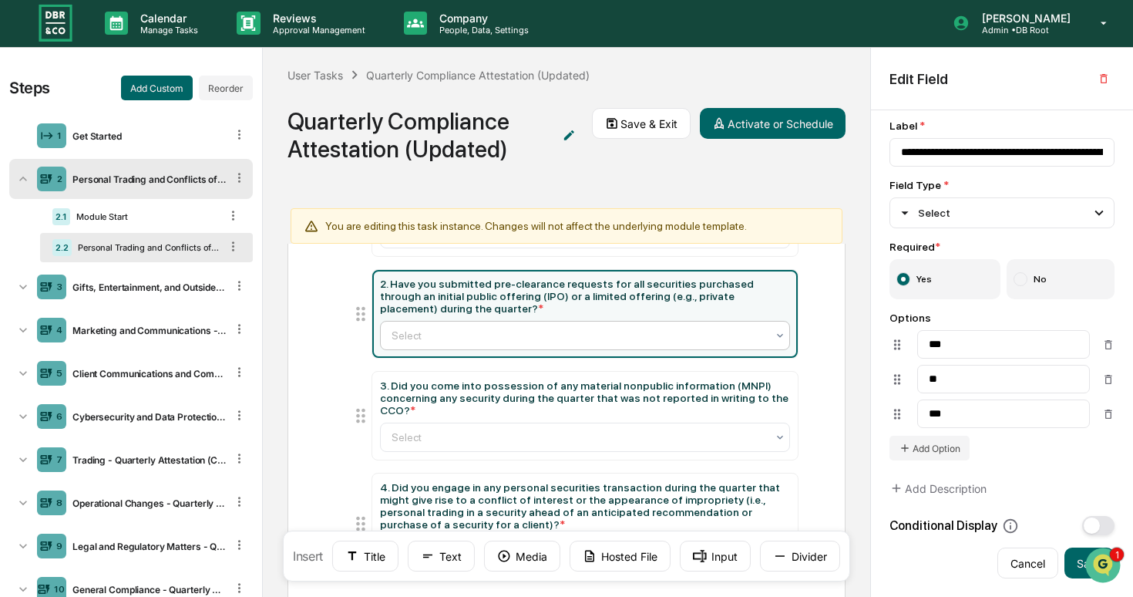
scroll to position [306, 0]
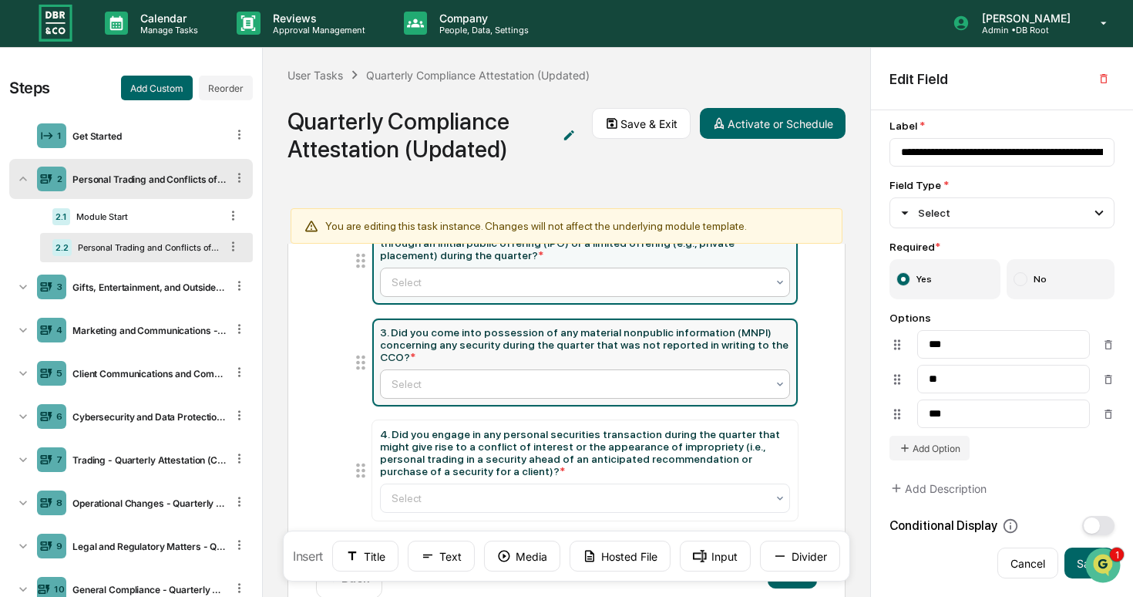
click at [483, 390] on div at bounding box center [579, 383] width 375 height 15
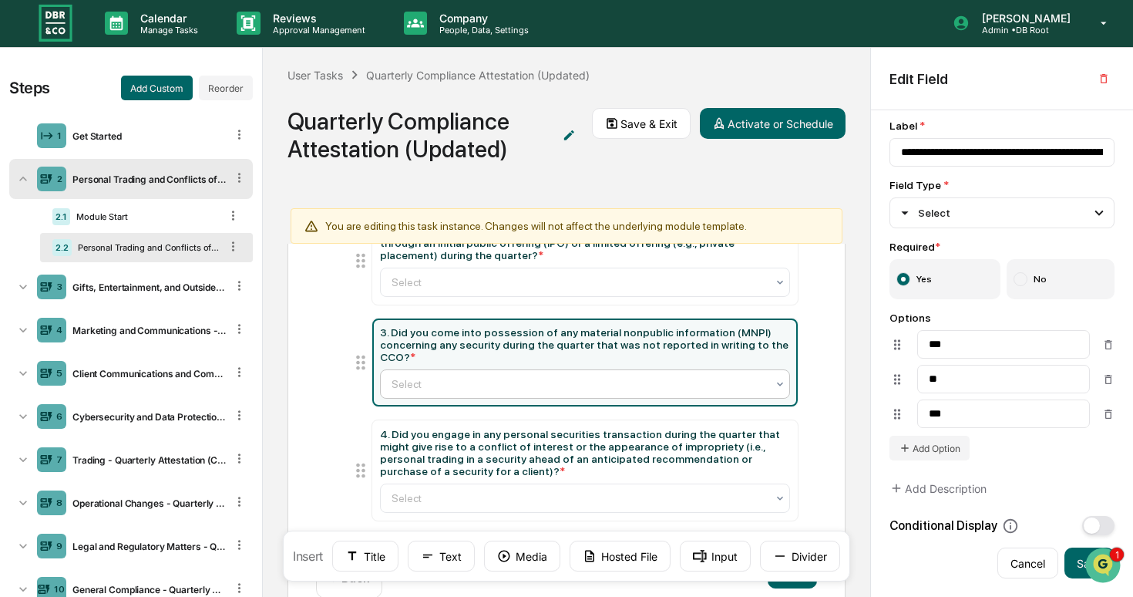
click at [483, 390] on div at bounding box center [579, 383] width 375 height 15
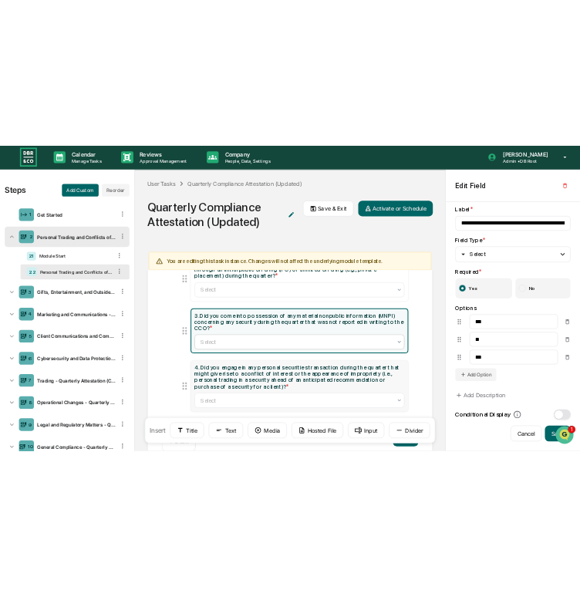
scroll to position [353, 0]
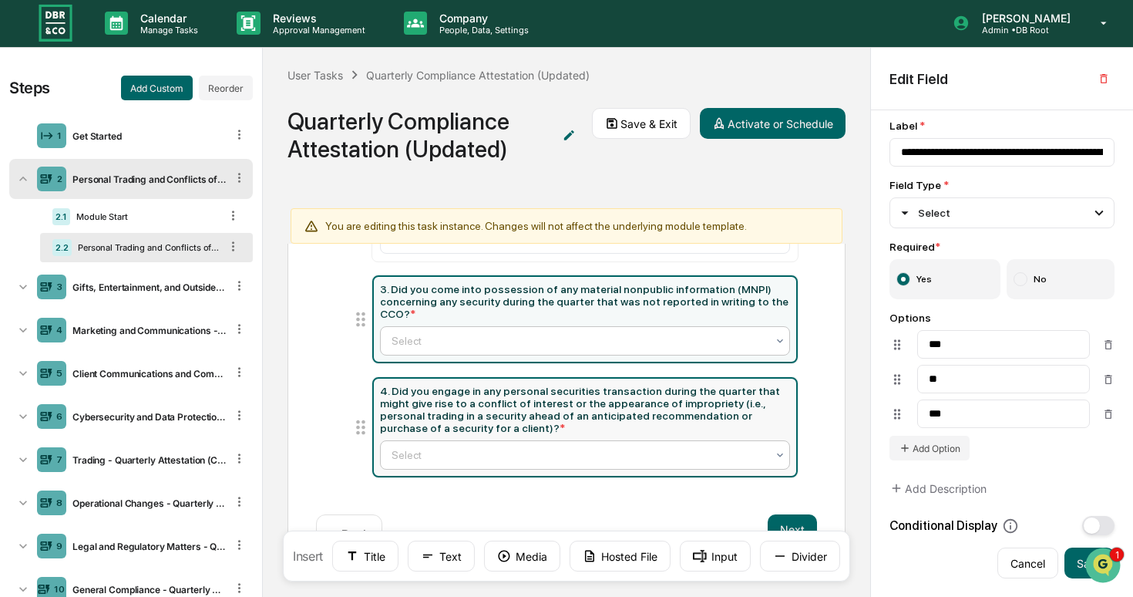
click at [493, 454] on div at bounding box center [579, 454] width 375 height 15
type input "**********"
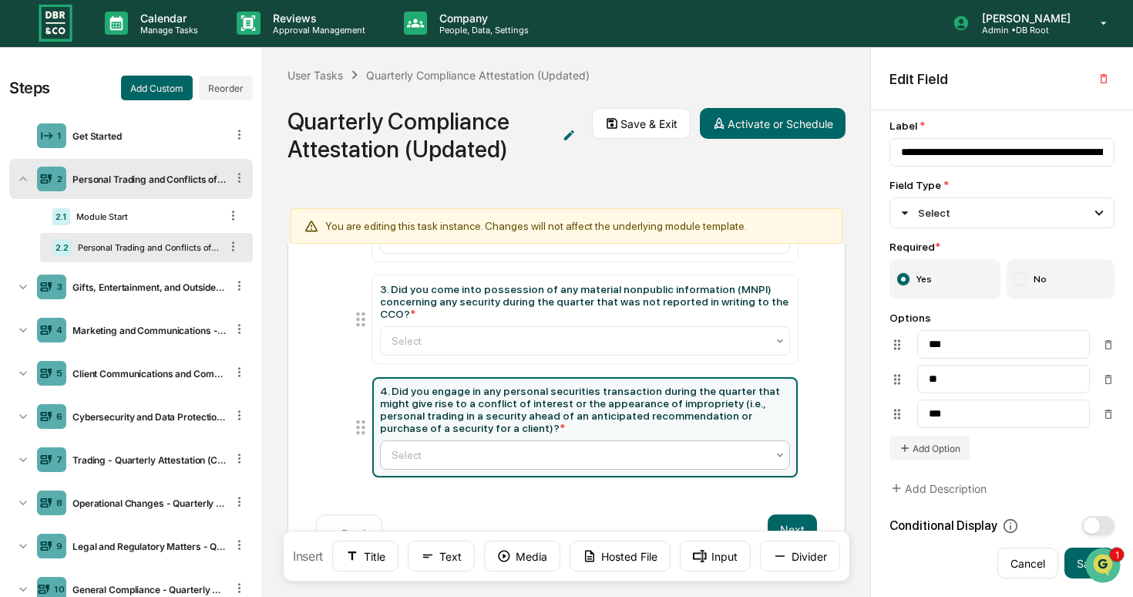
click at [493, 454] on div at bounding box center [579, 454] width 375 height 15
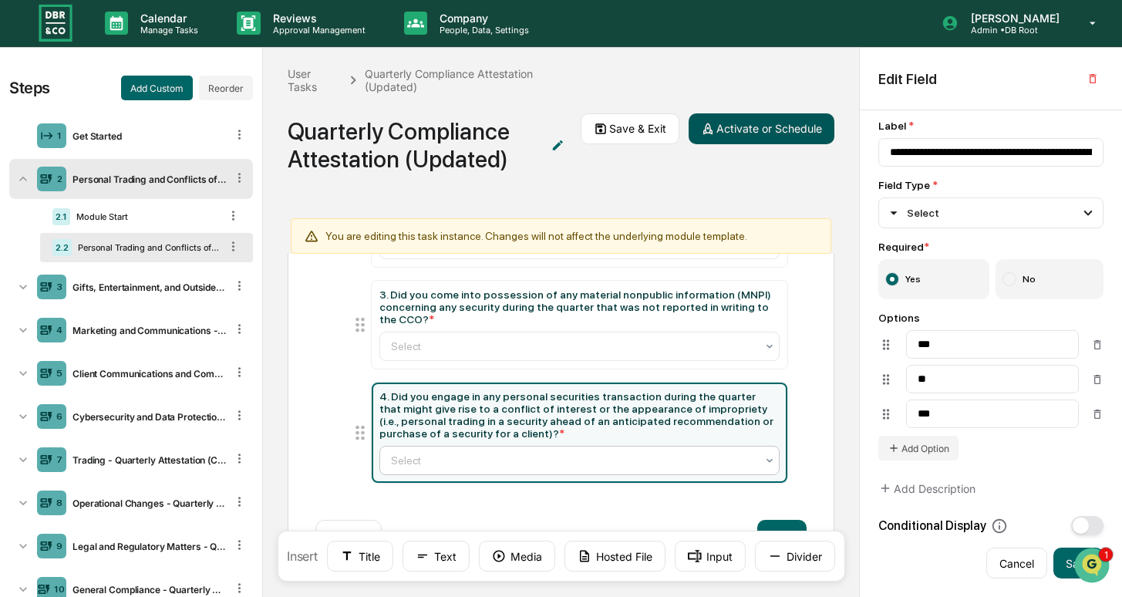
click at [730, 136] on button "Activate or Schedule" at bounding box center [761, 128] width 146 height 31
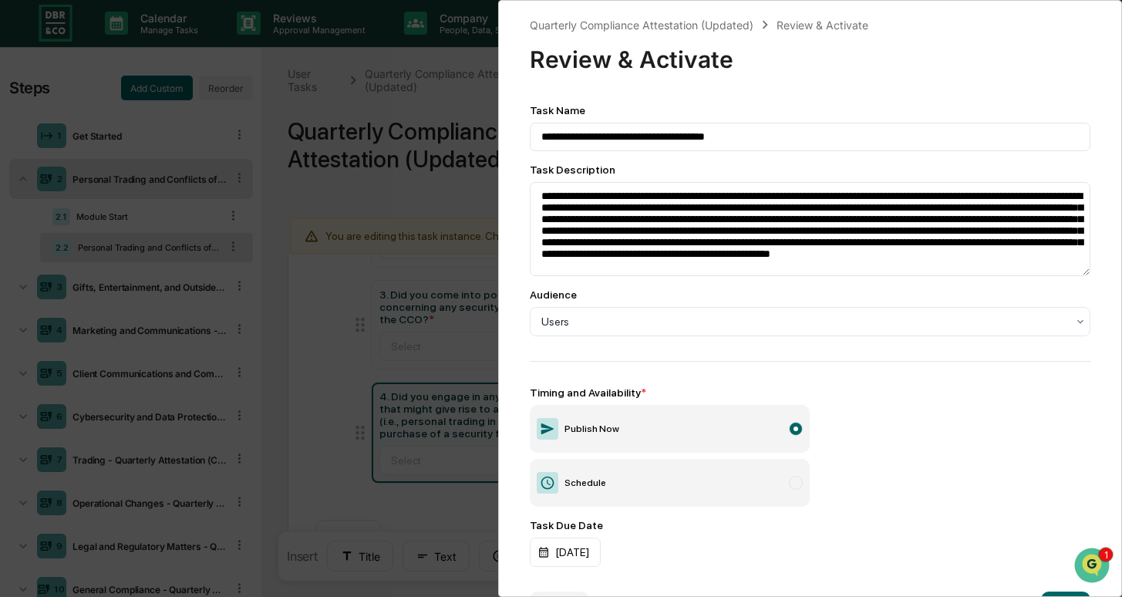
scroll to position [52, 0]
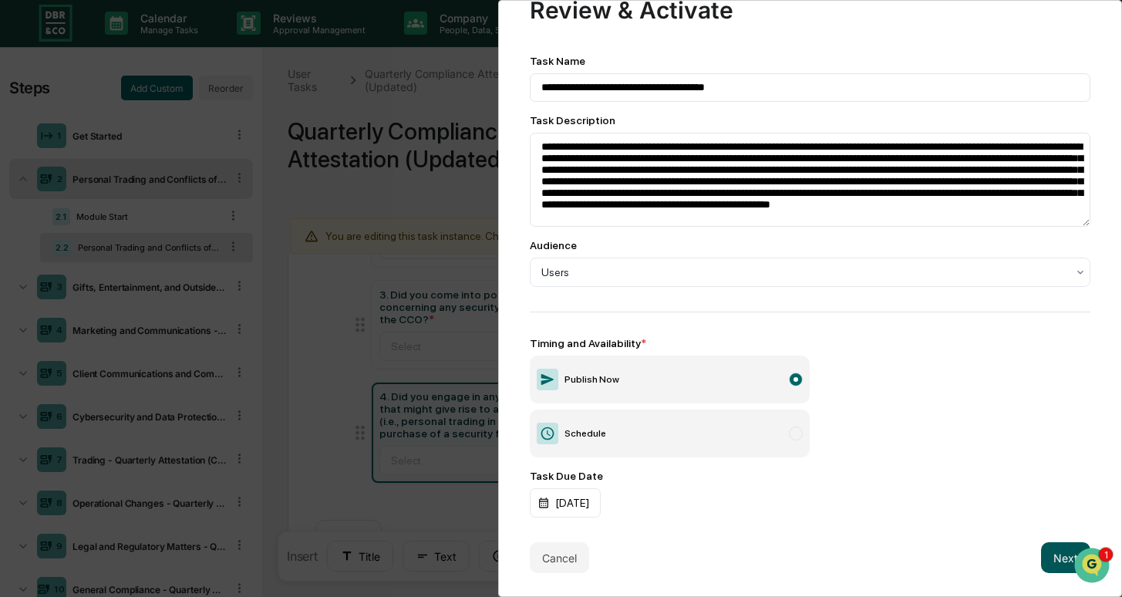
click at [730, 549] on button "Next" at bounding box center [1065, 557] width 49 height 31
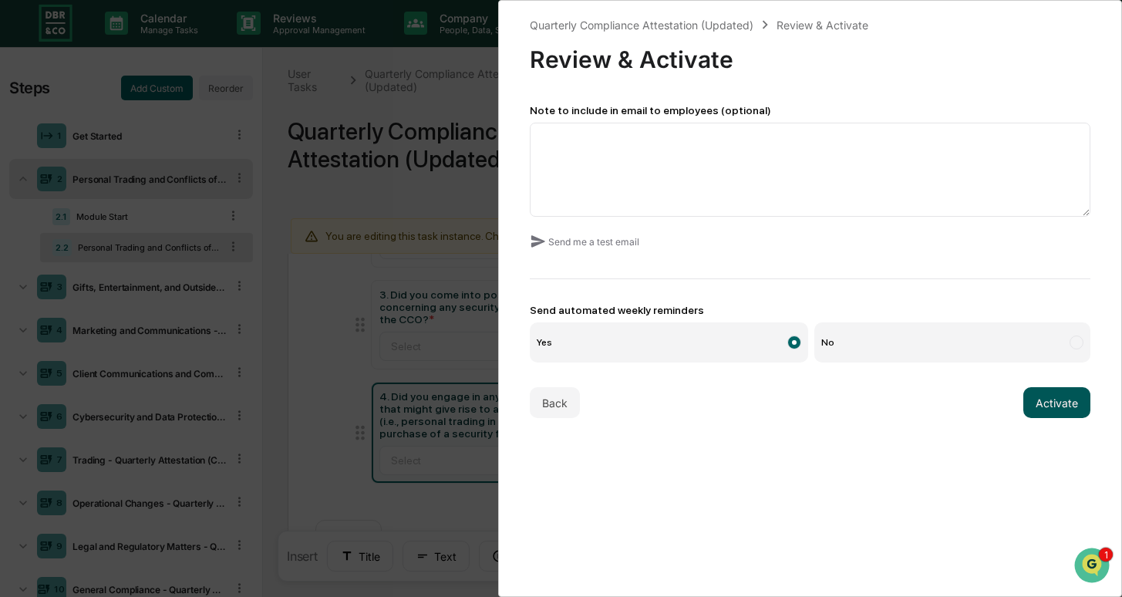
scroll to position [0, 0]
click at [730, 401] on button "Activate" at bounding box center [1056, 402] width 67 height 31
click at [730, 355] on label "Yes" at bounding box center [669, 342] width 278 height 40
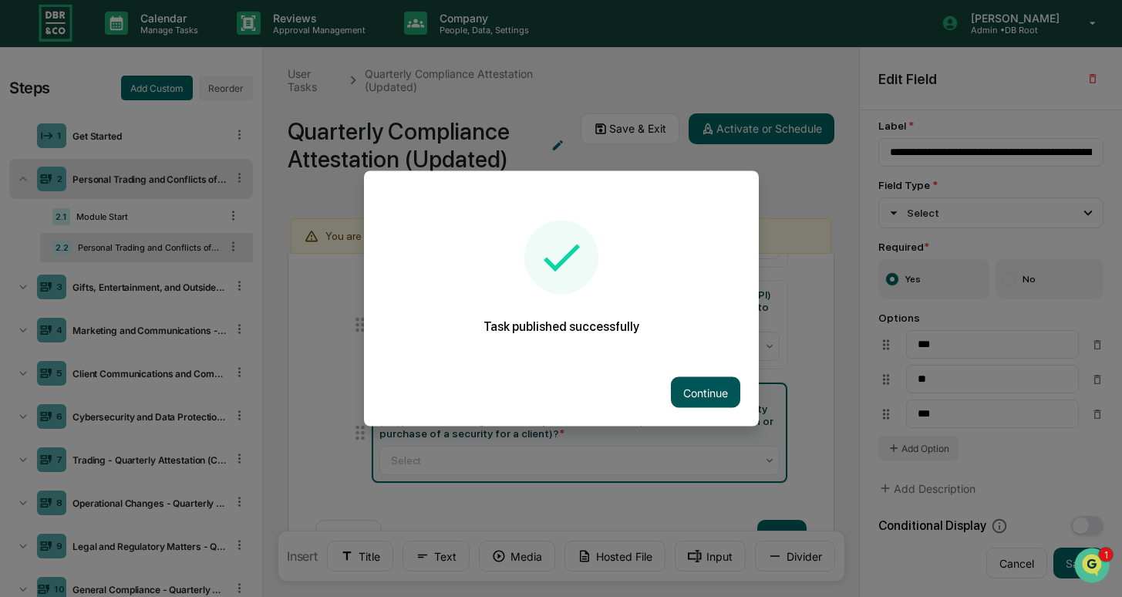
click at [704, 396] on button "Continue" at bounding box center [705, 392] width 69 height 31
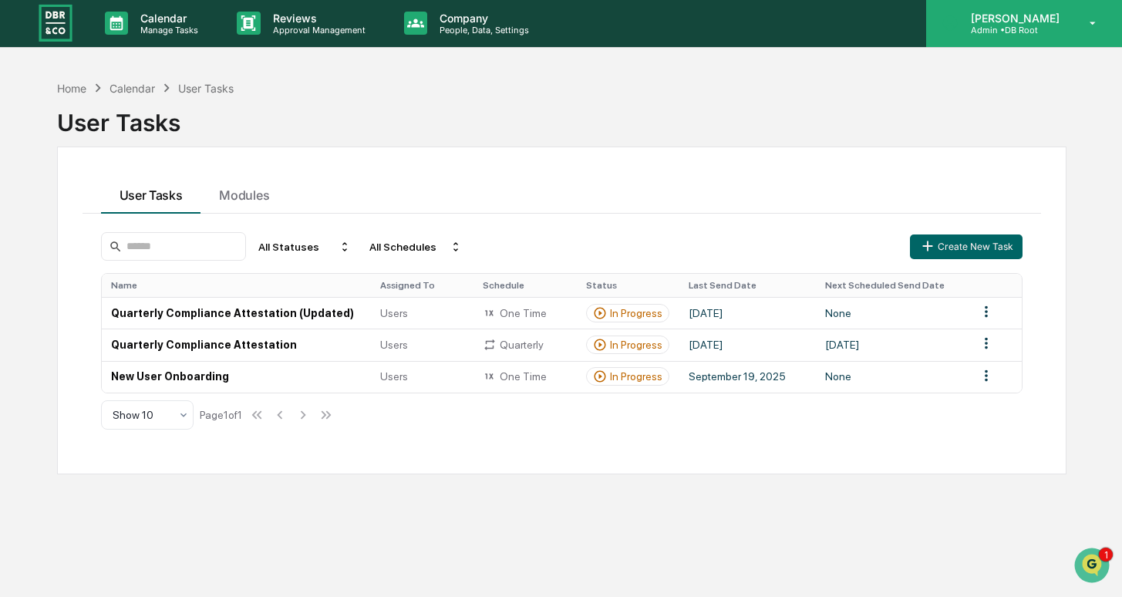
click at [730, 19] on p "[PERSON_NAME]" at bounding box center [1012, 18] width 109 height 13
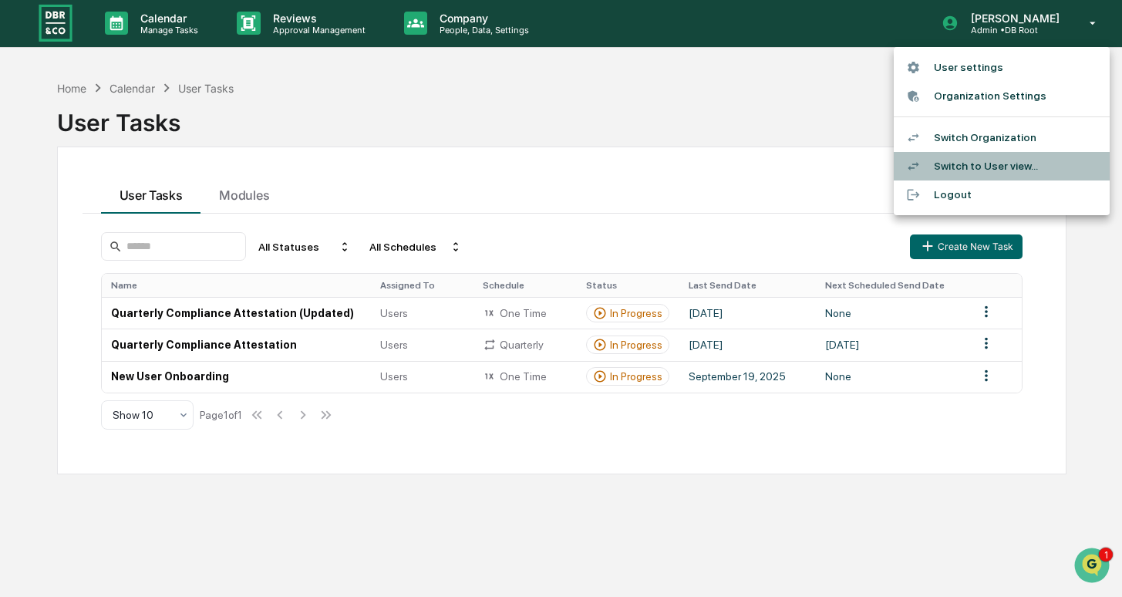
click at [730, 157] on li "Switch to User view..." at bounding box center [1001, 166] width 216 height 29
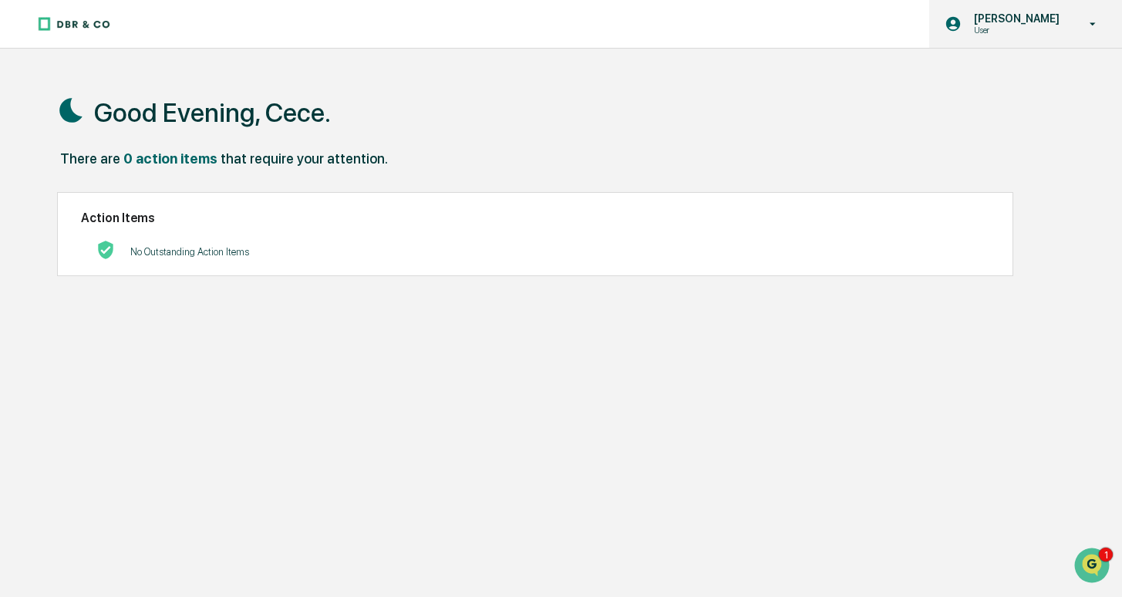
click at [730, 19] on div "[PERSON_NAME] User" at bounding box center [1025, 24] width 193 height 48
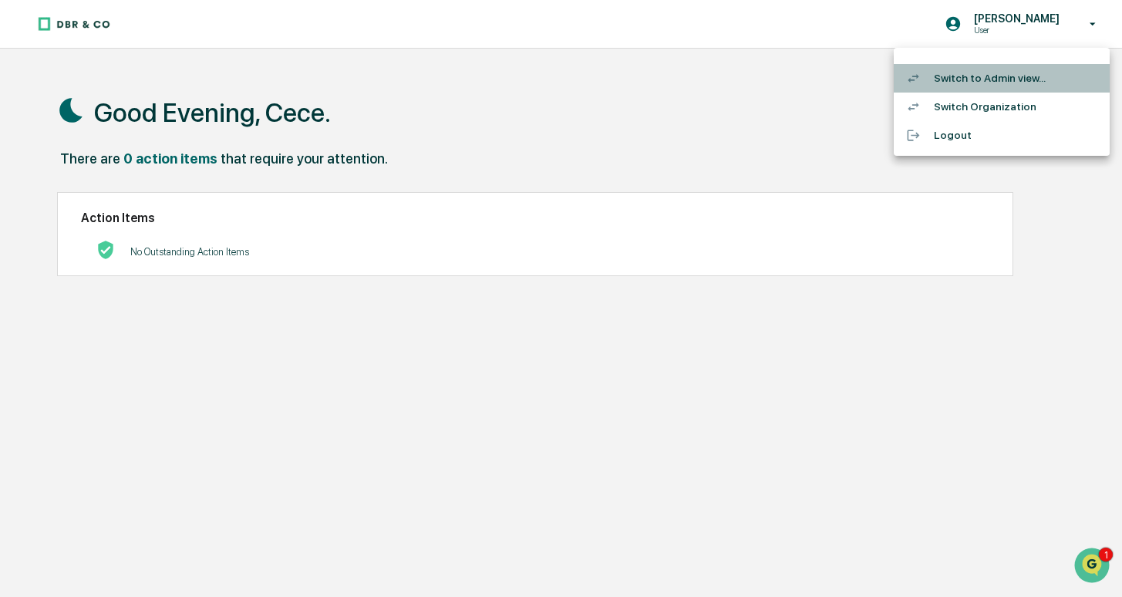
click at [730, 84] on li "Switch to Admin view..." at bounding box center [1001, 78] width 216 height 29
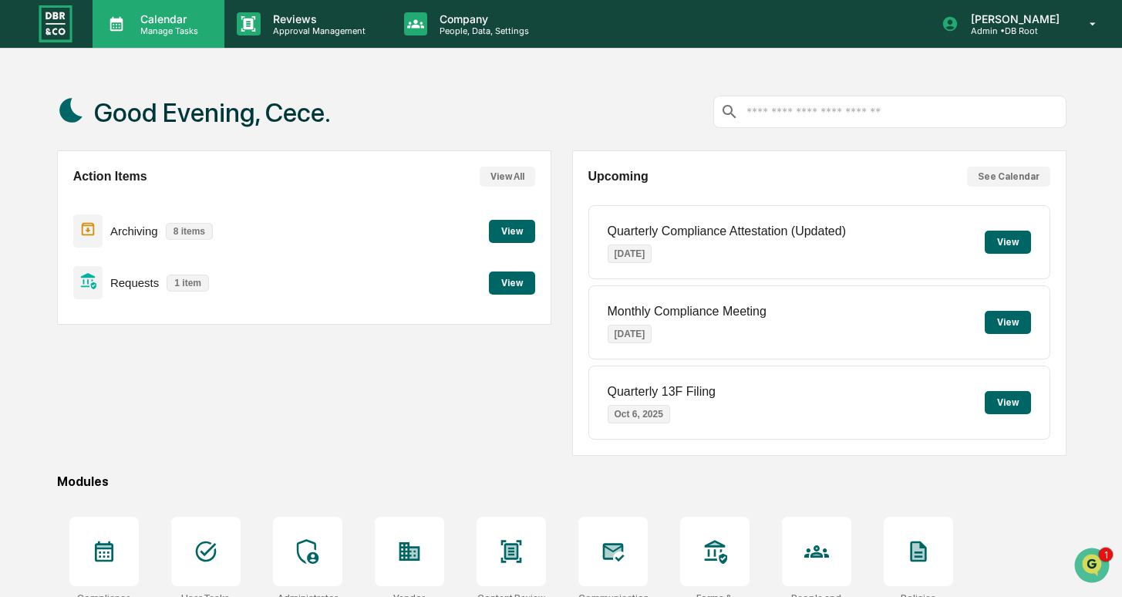
click at [193, 25] on p "Calendar" at bounding box center [167, 18] width 78 height 13
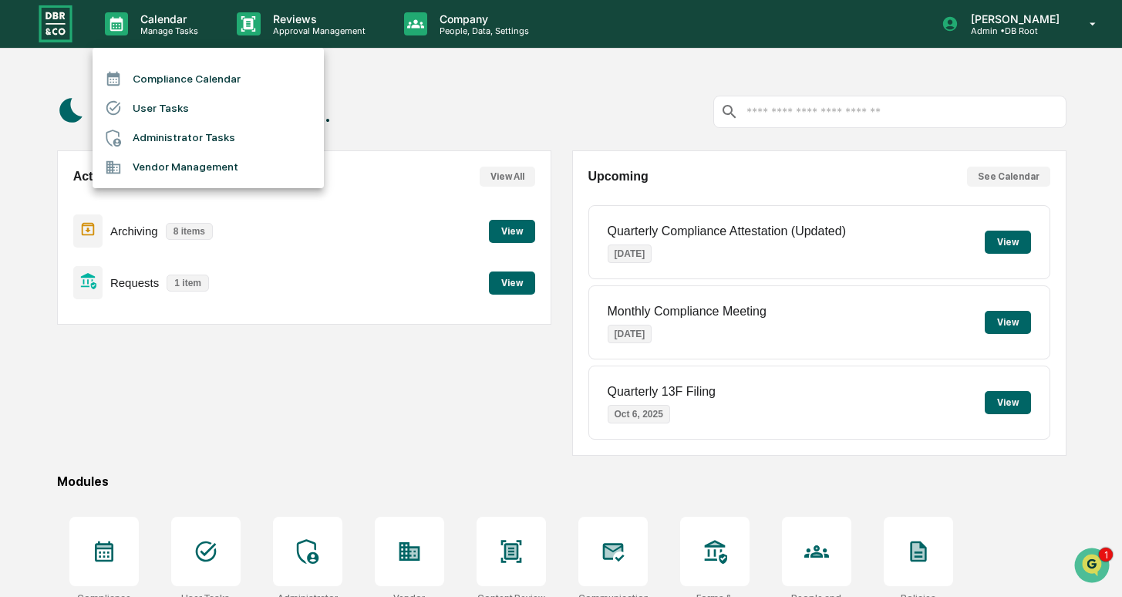
click at [187, 99] on li "User Tasks" at bounding box center [208, 107] width 231 height 29
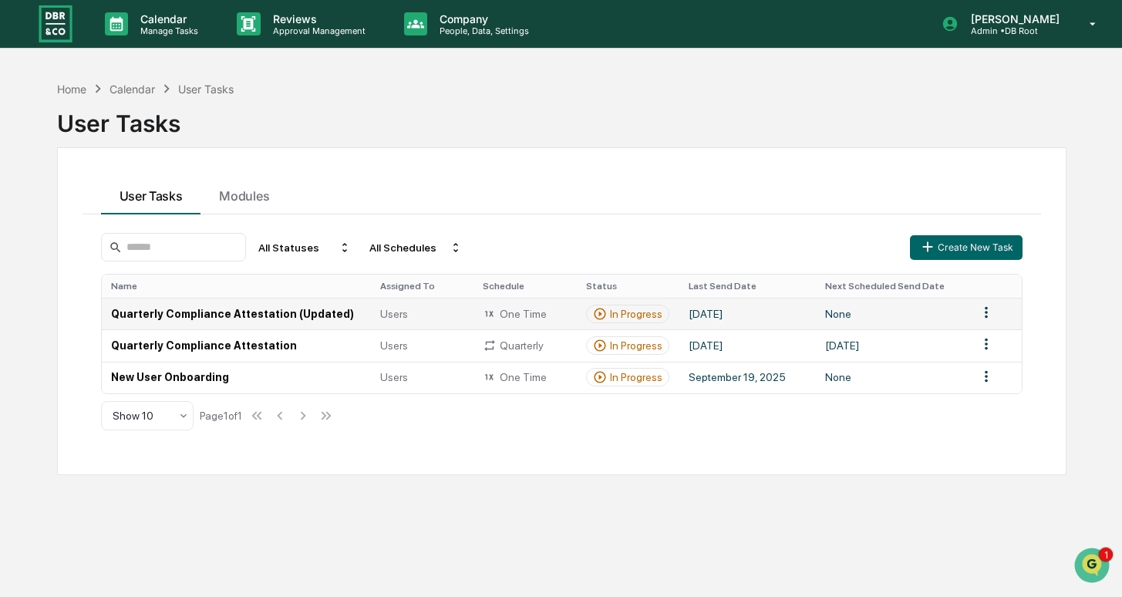
click at [692, 315] on td "[DATE]" at bounding box center [747, 314] width 136 height 32
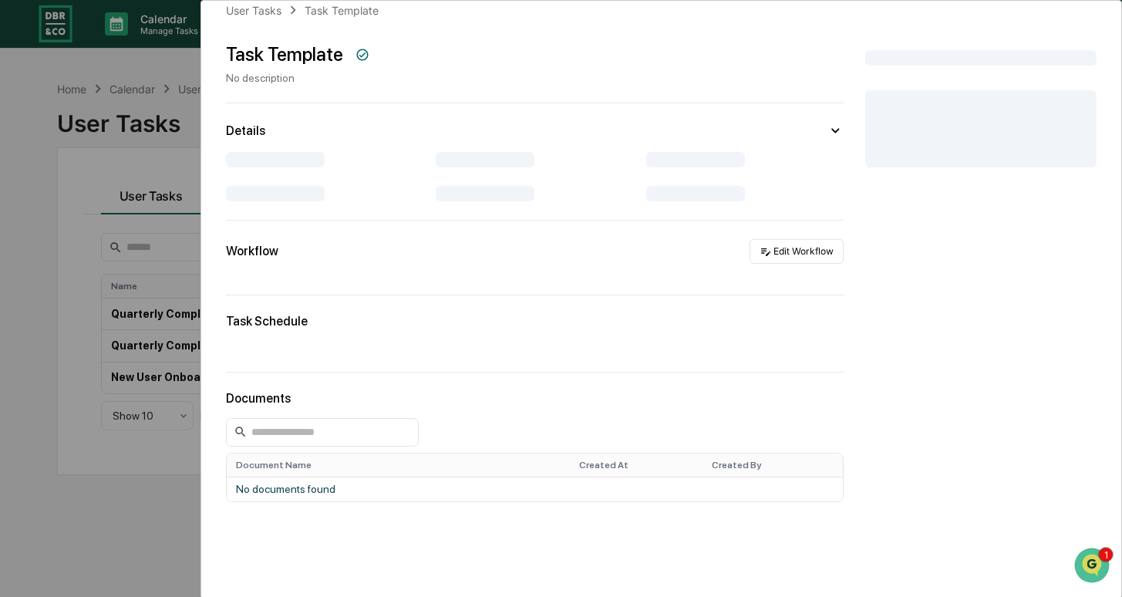
scroll to position [25, 0]
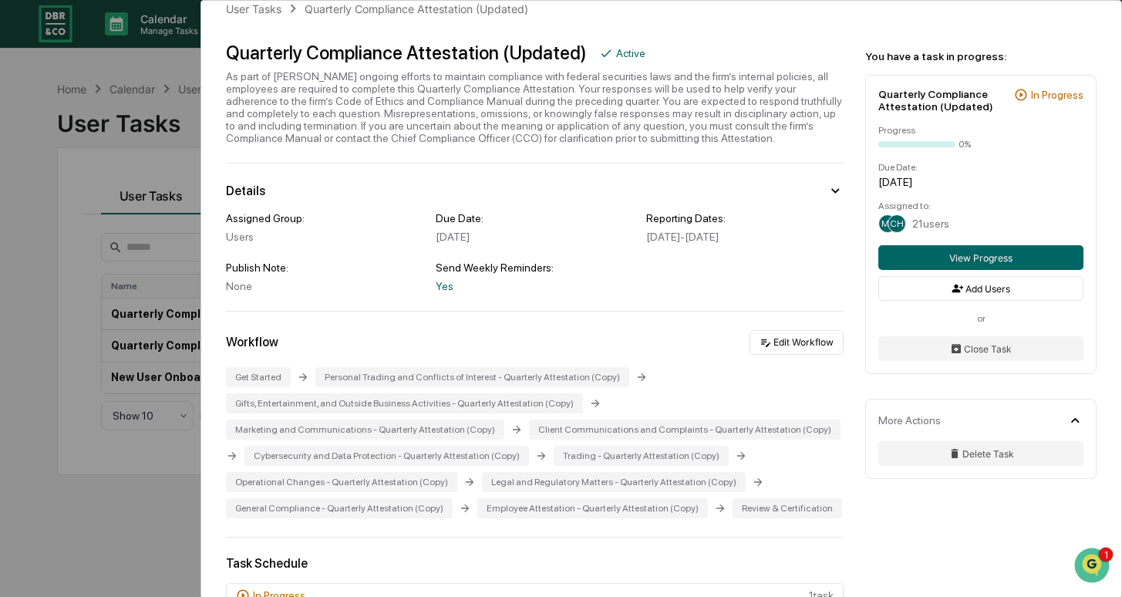
click at [147, 295] on div "User Tasks Quarterly Compliance Attestation (Updated) Quarterly Compliance Atte…" at bounding box center [561, 298] width 1122 height 597
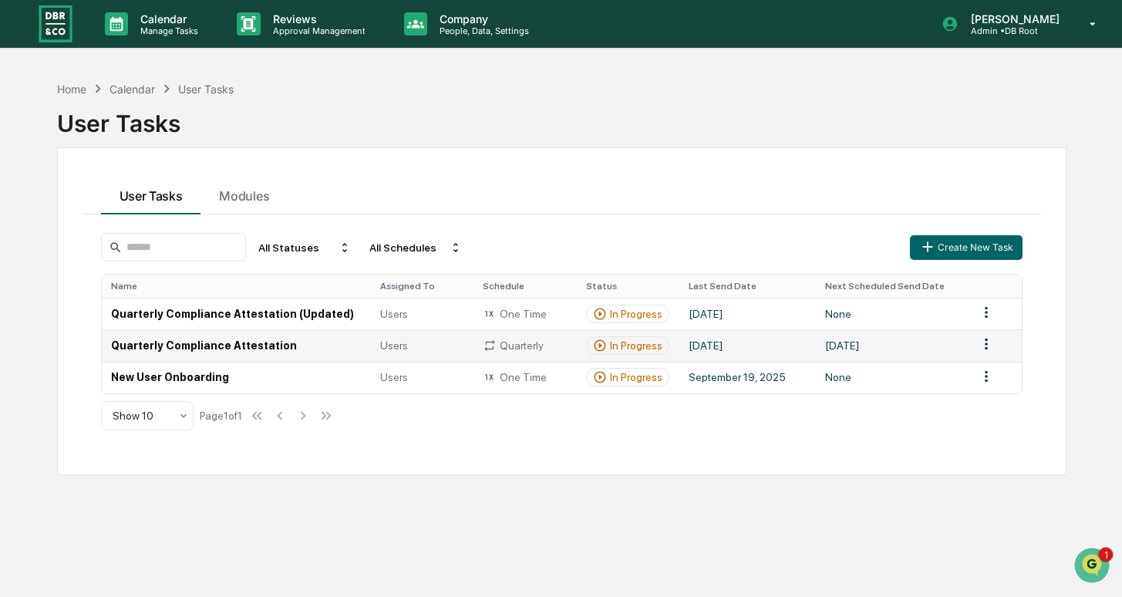
click at [214, 344] on td "Quarterly Compliance Attestation" at bounding box center [236, 345] width 269 height 32
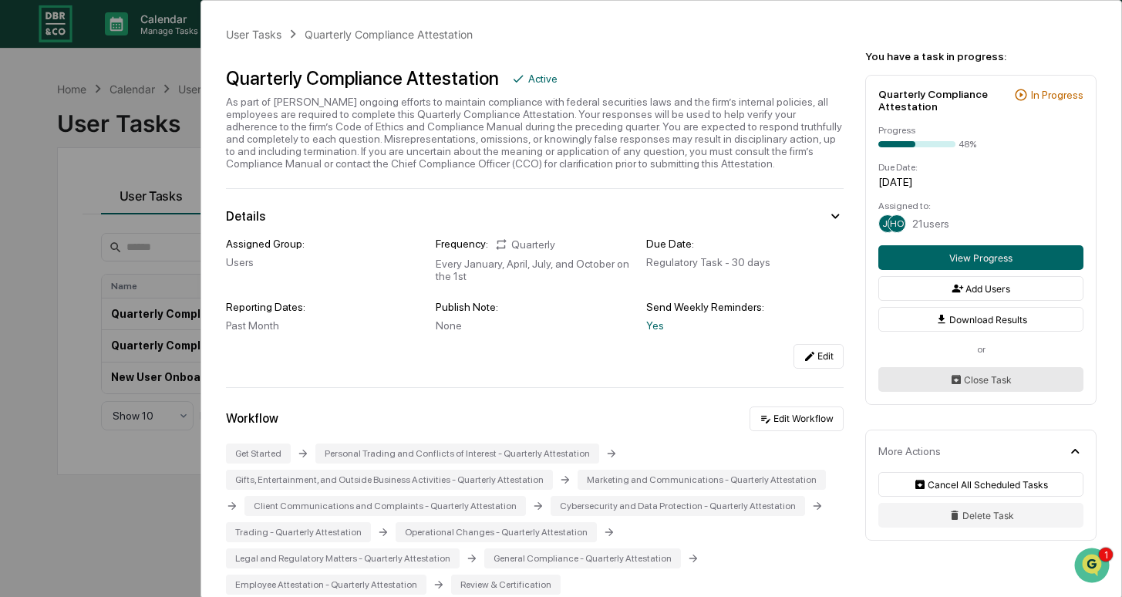
click at [730, 382] on button "Close Task" at bounding box center [980, 379] width 205 height 25
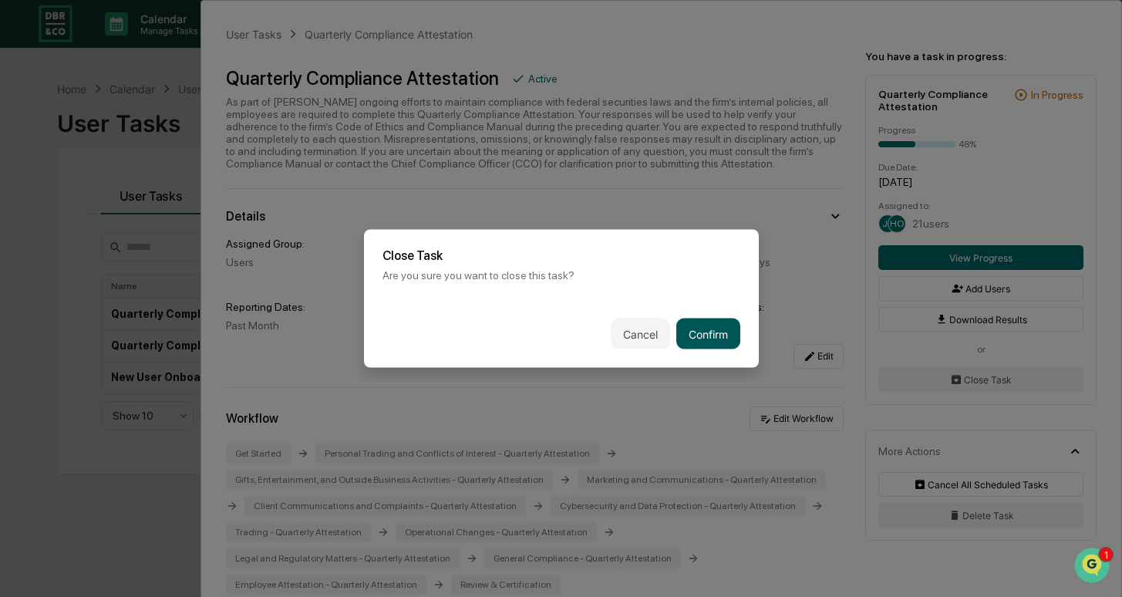
click at [718, 328] on button "Confirm" at bounding box center [708, 333] width 64 height 31
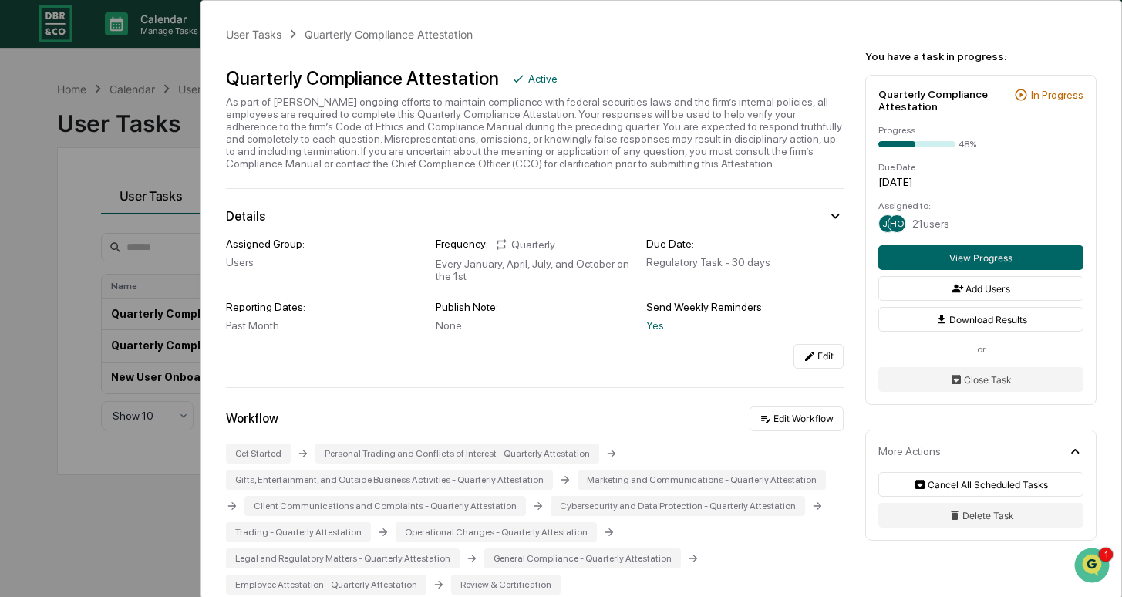
click at [48, 284] on div "User Tasks Quarterly Compliance Attestation Quarterly Compliance Attestation Ac…" at bounding box center [561, 298] width 1122 height 597
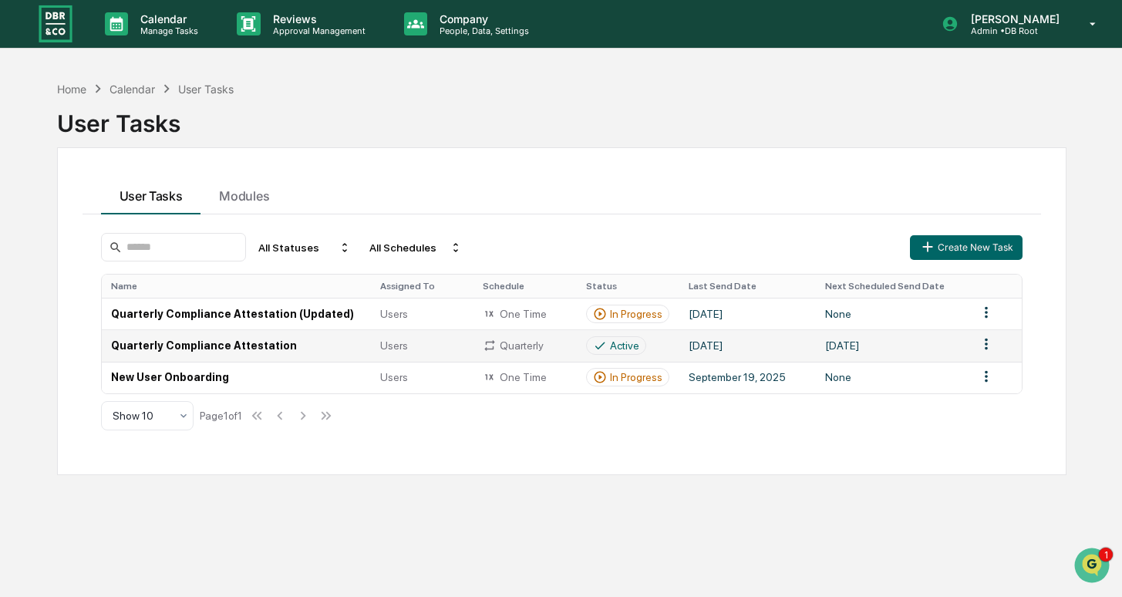
click at [610, 345] on div "Active" at bounding box center [624, 345] width 29 height 12
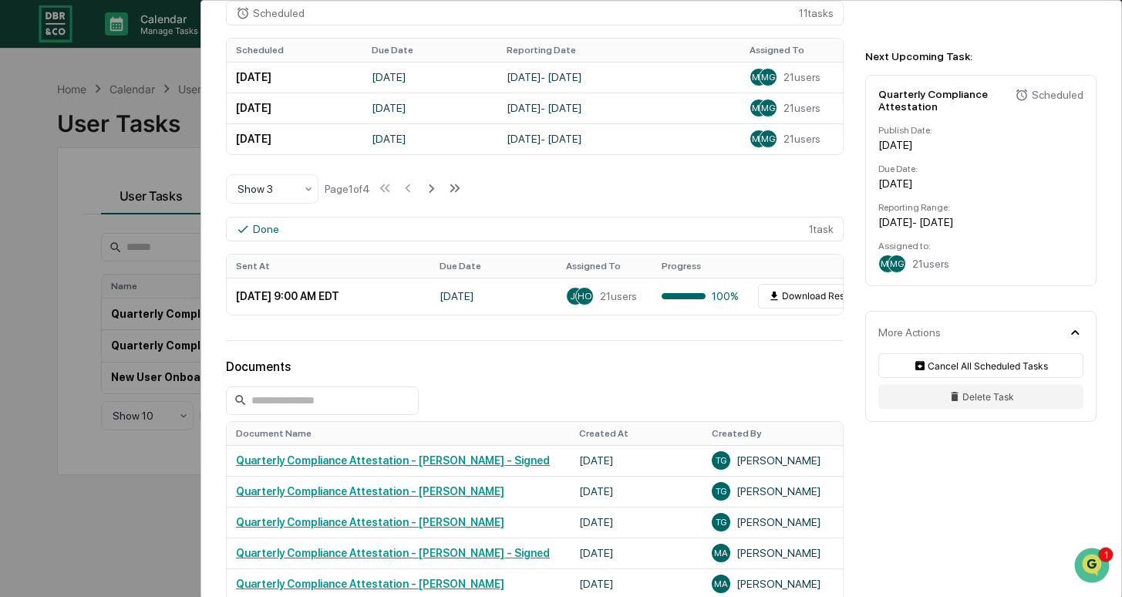
scroll to position [673, 0]
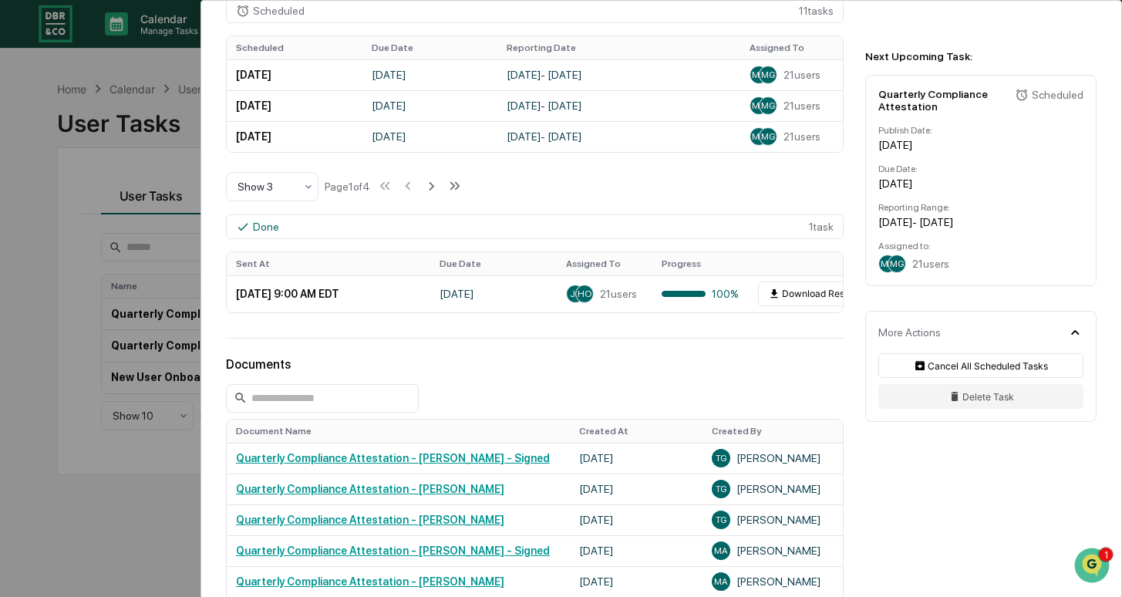
click at [118, 309] on div "User Tasks Quarterly Compliance Attestation Quarterly Compliance Attestation Ac…" at bounding box center [561, 298] width 1122 height 597
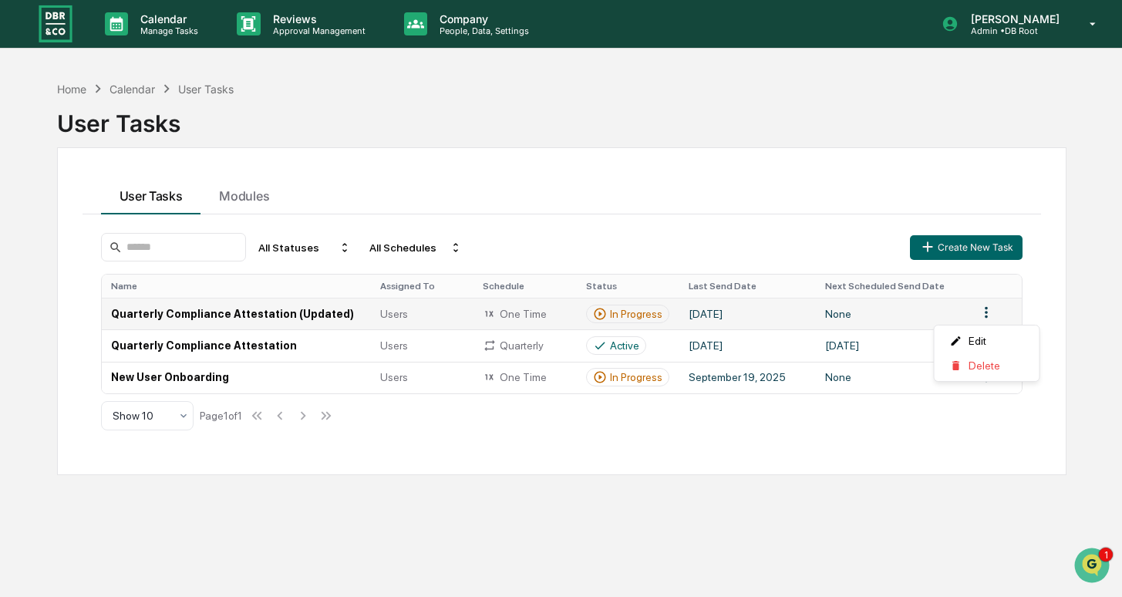
click at [987, 320] on html "Calendar Manage Tasks Reviews Approval Management Company People, Data, Setting…" at bounding box center [561, 298] width 1122 height 597
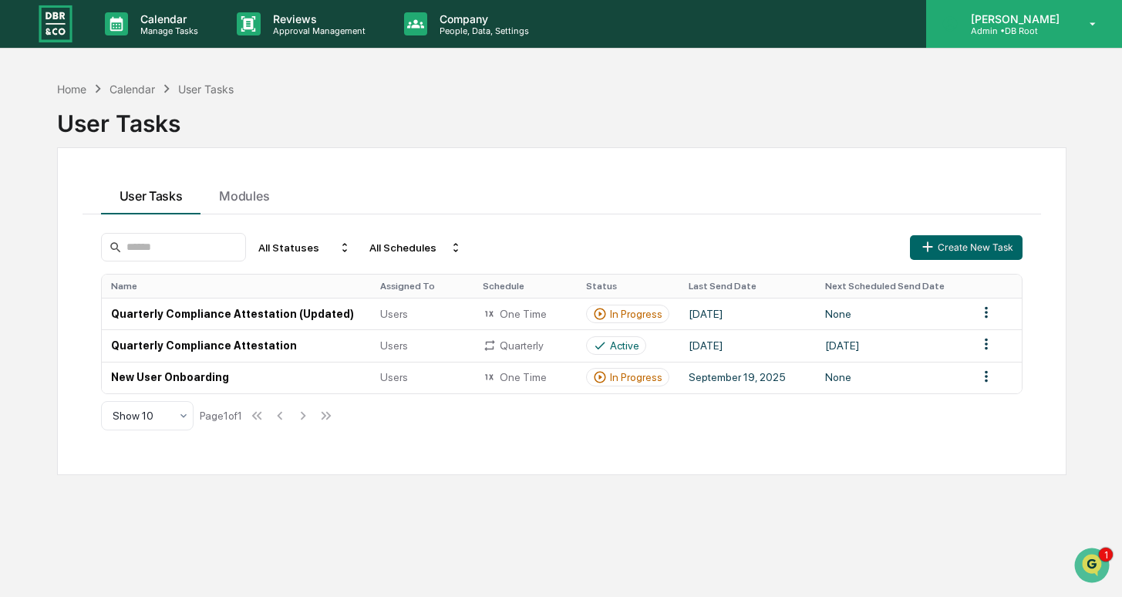
click at [1032, 25] on p "Admin • DB Root" at bounding box center [1012, 30] width 109 height 11
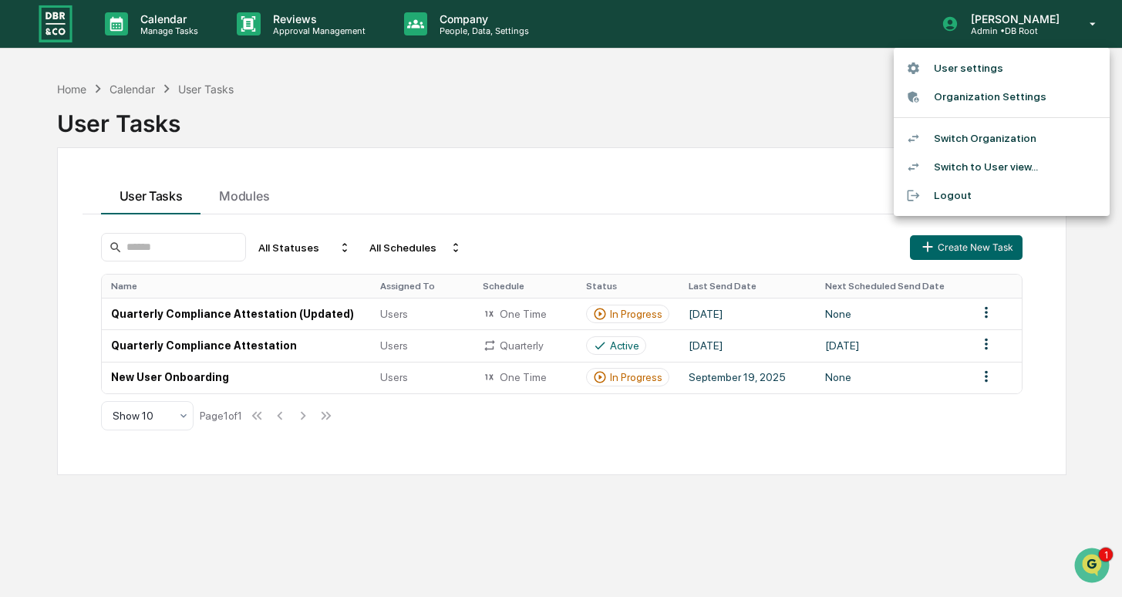
click at [1008, 140] on li "Switch Organization" at bounding box center [1001, 138] width 216 height 29
